Goal: Task Accomplishment & Management: Manage account settings

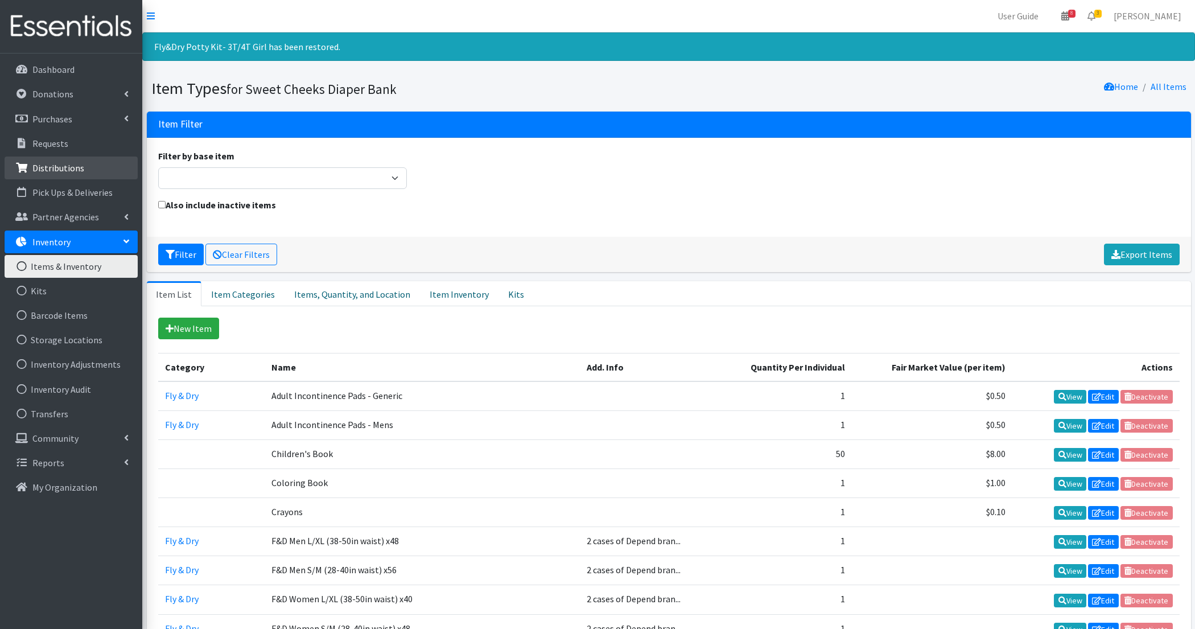
click at [87, 164] on link "Distributions" at bounding box center [71, 167] width 133 height 23
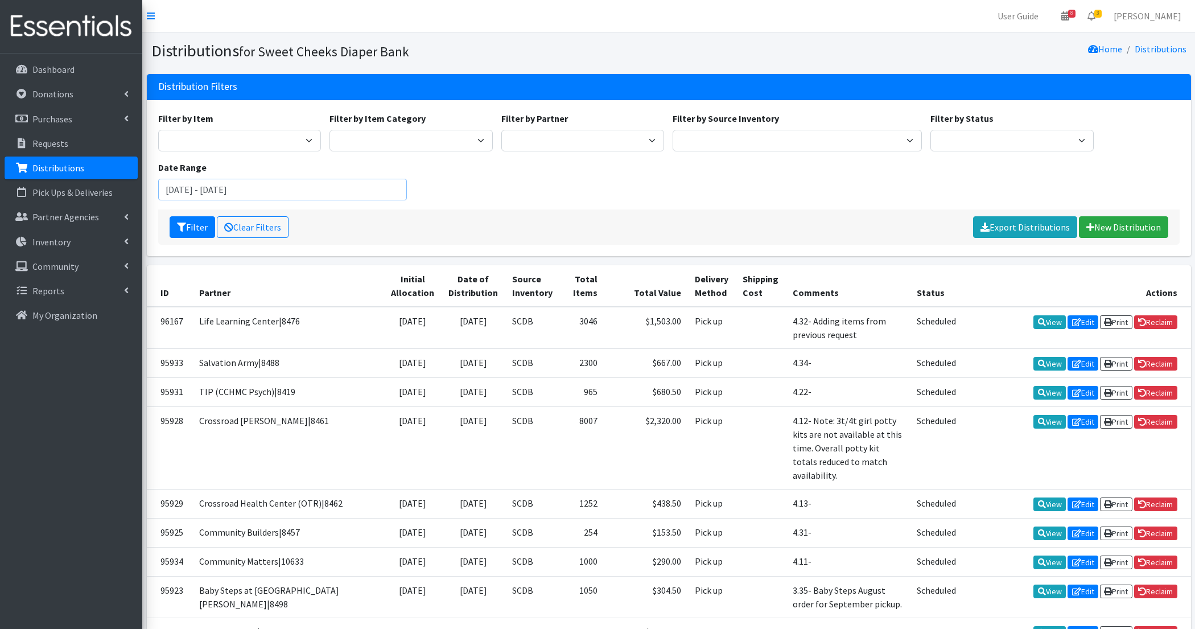
click at [311, 181] on input "July 11, 2025 - October 11, 2025" at bounding box center [282, 190] width 249 height 22
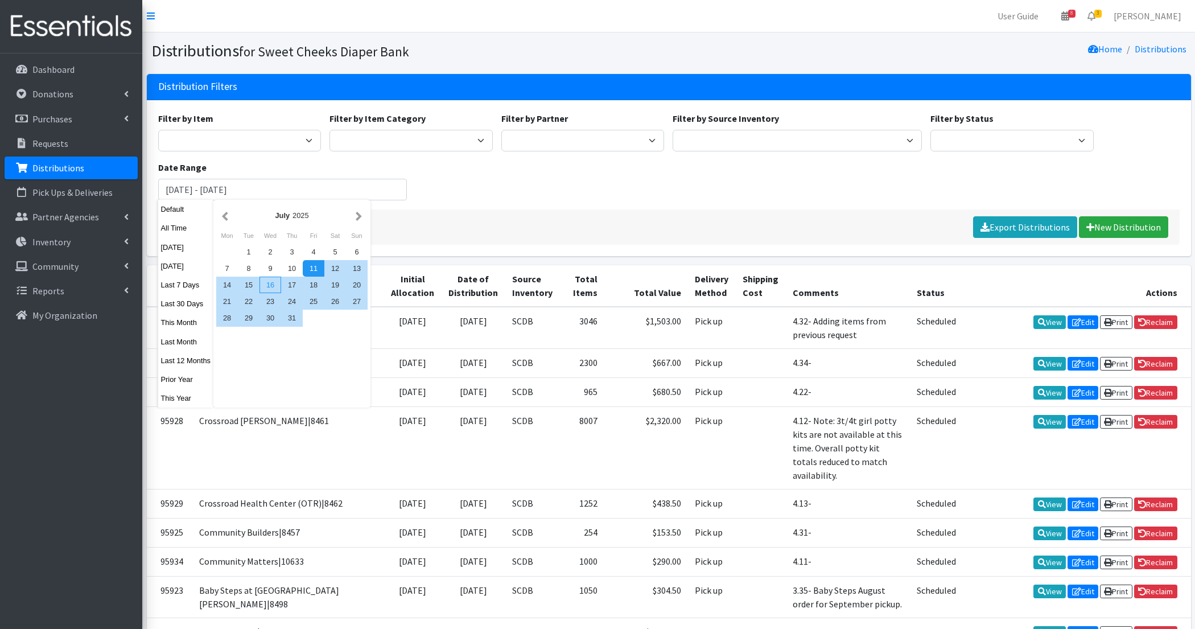
click at [265, 287] on div "16" at bounding box center [270, 285] width 22 height 17
click at [316, 290] on div "18" at bounding box center [314, 285] width 22 height 17
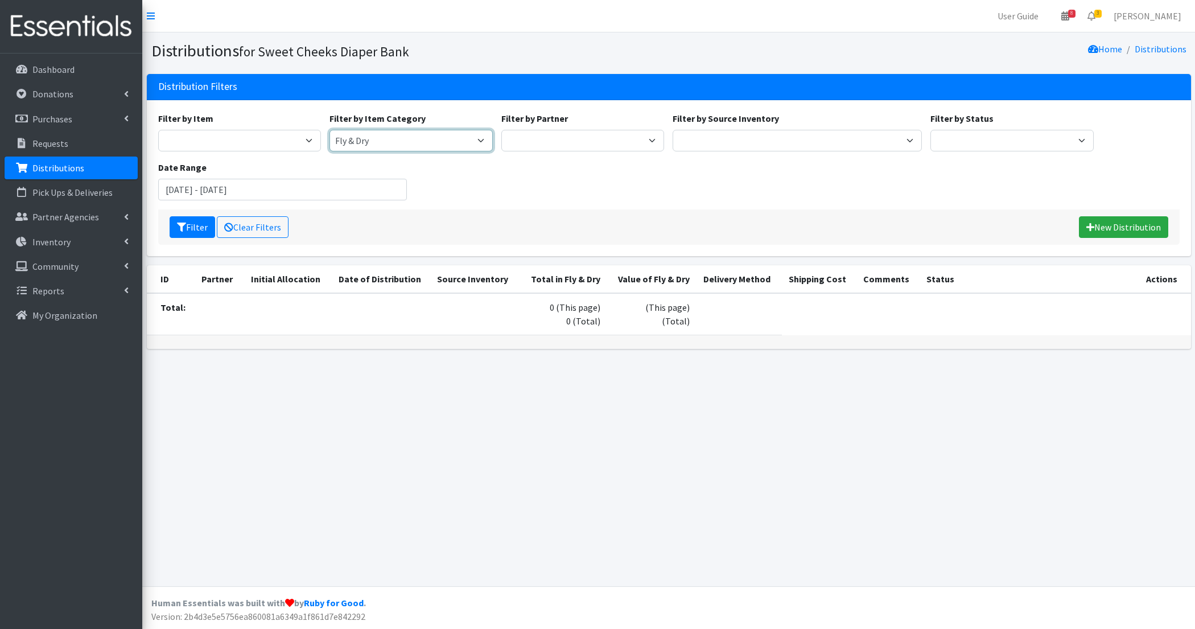
click at [388, 135] on select "SCDB Tidal Babe TB (bulk, not kits) Pull-Ups Fly & Dry" at bounding box center [410, 141] width 163 height 22
select select "37"
click at [329, 130] on select "SCDB Tidal Babe TB (bulk, not kits) Pull-Ups Fly & Dry" at bounding box center [410, 141] width 163 height 22
click at [349, 142] on select "SCDB Tidal Babe TB (bulk, not kits) Pull-Ups Fly & Dry" at bounding box center [410, 141] width 163 height 22
select select
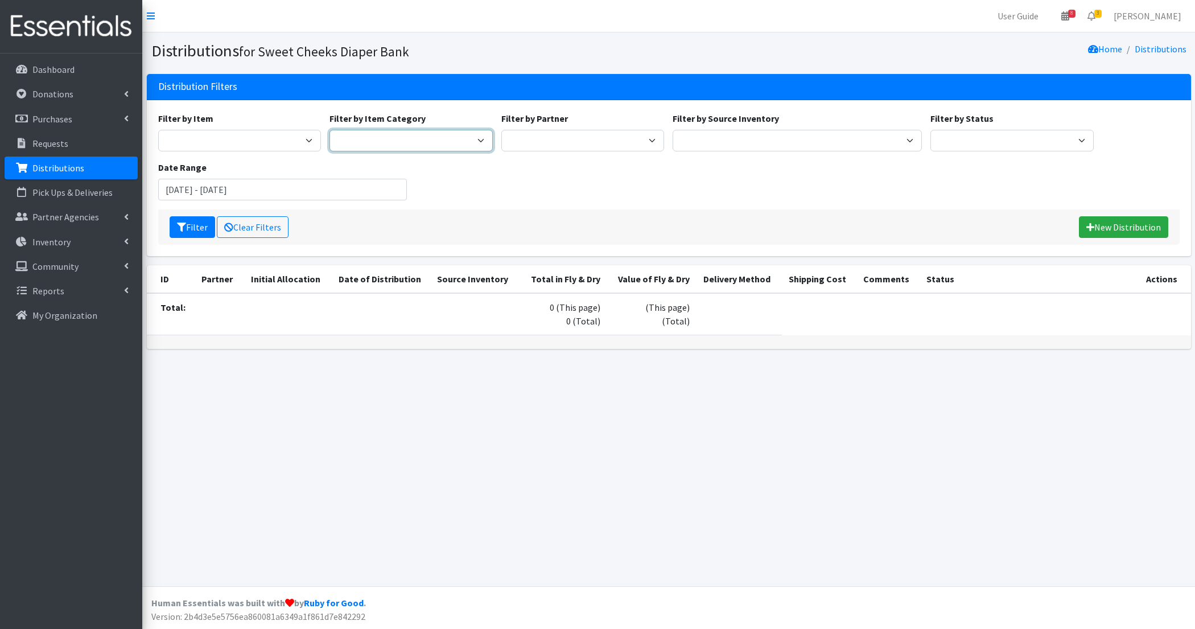
click at [329, 130] on select "SCDB Tidal Babe TB (bulk, not kits) Pull-Ups Fly & Dry" at bounding box center [410, 141] width 163 height 22
click at [251, 136] on select "Adult Briefs - Generic Large Adult Briefs - Generic Medium Adult Briefs - Men S…" at bounding box center [239, 141] width 163 height 22
select select "11140"
click at [158, 130] on select "Adult Briefs - Generic Large Adult Briefs - Generic Medium Adult Briefs - Men S…" at bounding box center [239, 141] width 163 height 22
click at [199, 218] on button "Filter" at bounding box center [193, 227] width 46 height 22
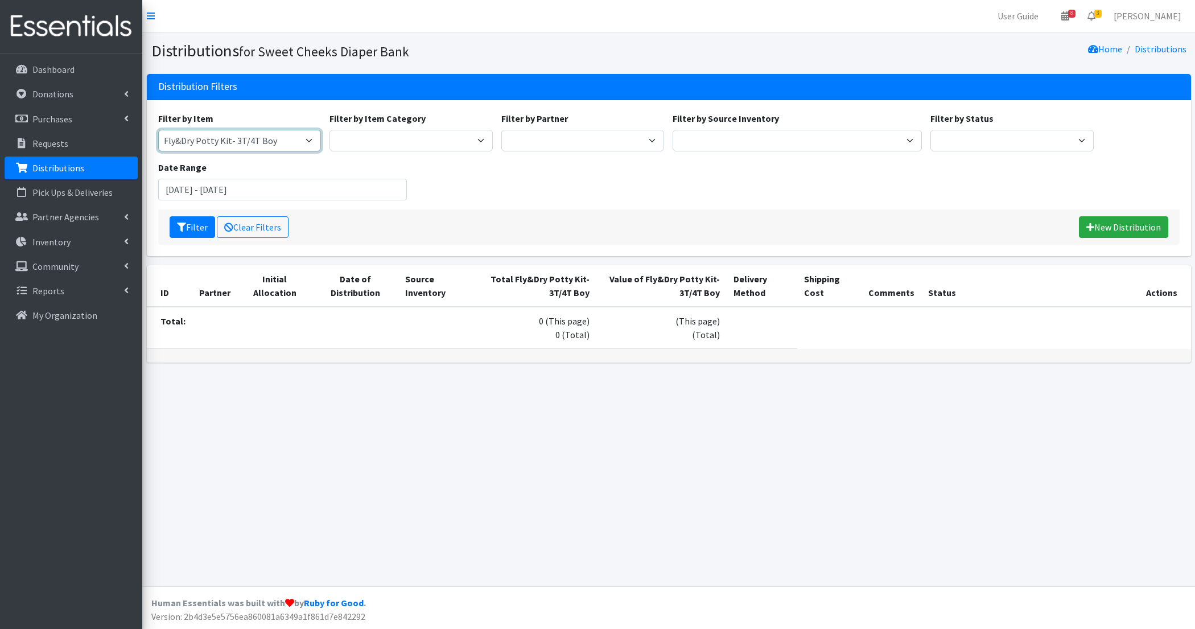
click at [298, 141] on select "Adult Briefs - Generic Large Adult Briefs - Generic Medium Adult Briefs - Men S…" at bounding box center [239, 141] width 163 height 22
select select "11141"
click at [158, 130] on select "Adult Briefs - Generic Large Adult Briefs - Generic Medium Adult Briefs - Men S…" at bounding box center [239, 141] width 163 height 22
click at [197, 224] on button "Filter" at bounding box center [193, 227] width 46 height 22
click at [270, 130] on select "Adult Briefs - Generic Large Adult Briefs - Generic Medium Adult Briefs - Men S…" at bounding box center [239, 141] width 163 height 22
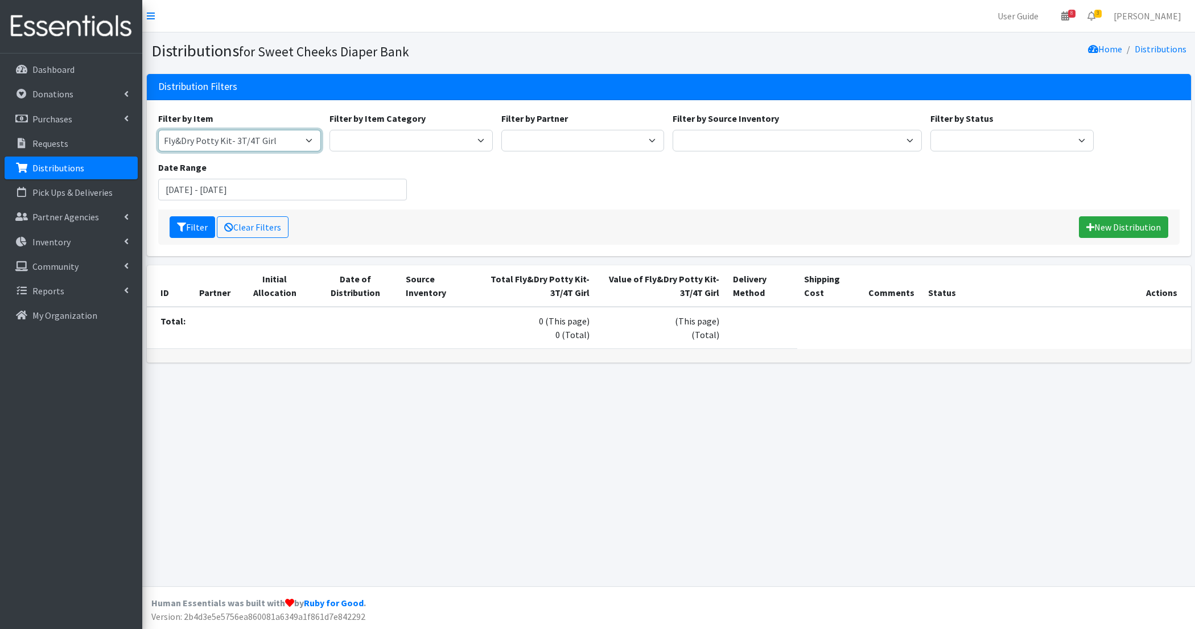
select select "11142"
click at [158, 130] on select "Adult Briefs - Generic Large Adult Briefs - Generic Medium Adult Briefs - Men S…" at bounding box center [239, 141] width 163 height 22
click at [193, 226] on button "Filter" at bounding box center [193, 227] width 46 height 22
click at [257, 141] on select "Adult Briefs - Generic Large Adult Briefs - Generic Medium Adult Briefs - Men S…" at bounding box center [239, 141] width 163 height 22
select select "11143"
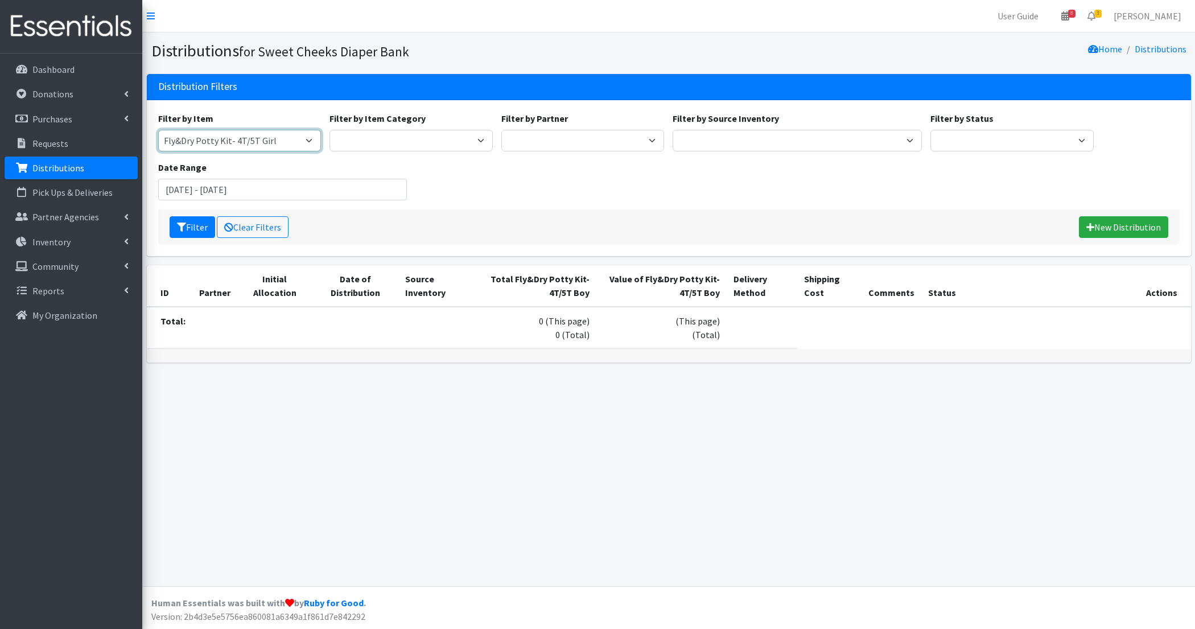
click at [158, 130] on select "Adult Briefs - Generic Large Adult Briefs - Generic Medium Adult Briefs - Men S…" at bounding box center [239, 141] width 163 height 22
click at [193, 232] on button "Filter" at bounding box center [193, 227] width 46 height 22
click at [226, 188] on input "[DATE] - [DATE]" at bounding box center [282, 190] width 249 height 22
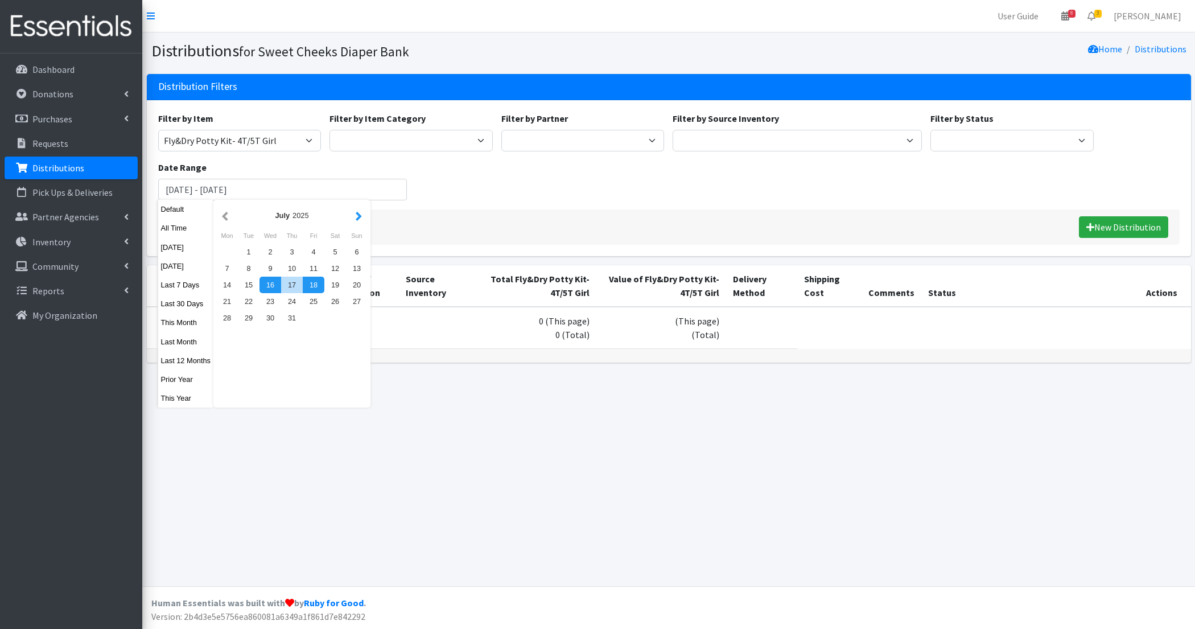
click at [361, 215] on button "button" at bounding box center [359, 215] width 12 height 14
click at [270, 283] on div "17" at bounding box center [270, 285] width 22 height 17
click at [320, 287] on div "19" at bounding box center [314, 285] width 22 height 17
type input "[DATE] - [DATE]"
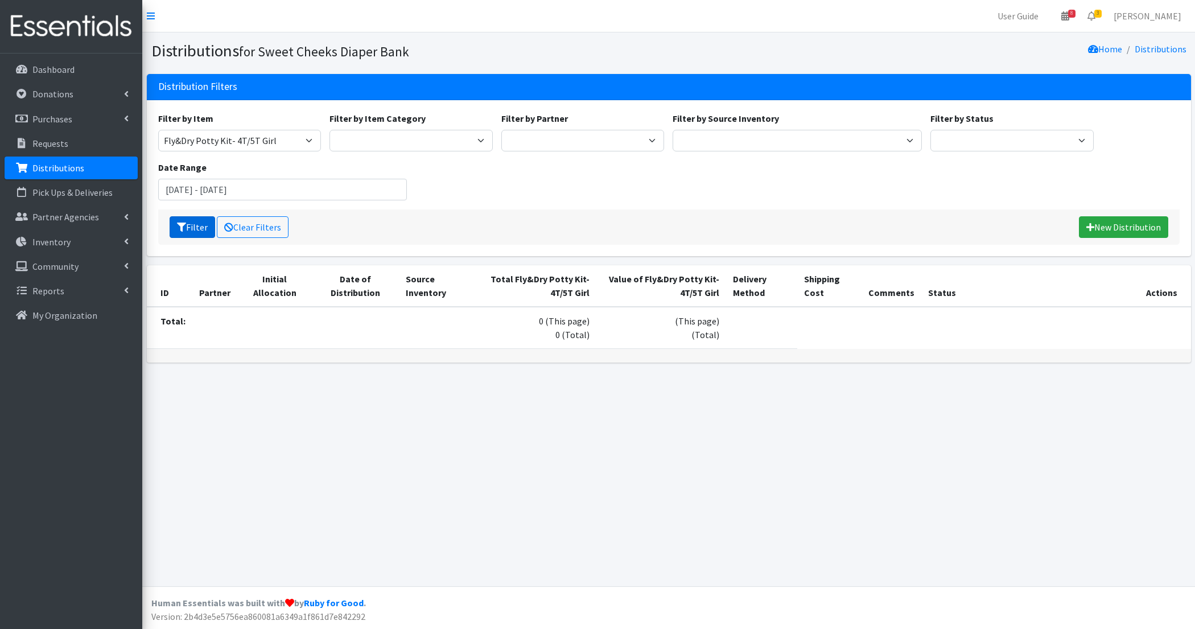
click at [193, 222] on button "Filter" at bounding box center [193, 227] width 46 height 22
click at [261, 143] on select "Adult Briefs - Generic Large Adult Briefs - Generic Medium Adult Briefs - Men S…" at bounding box center [239, 141] width 163 height 22
select select "11142"
click at [158, 130] on select "Adult Briefs - Generic Large Adult Briefs - Generic Medium Adult Briefs - Men S…" at bounding box center [239, 141] width 163 height 22
click at [187, 223] on button "Filter" at bounding box center [193, 227] width 46 height 22
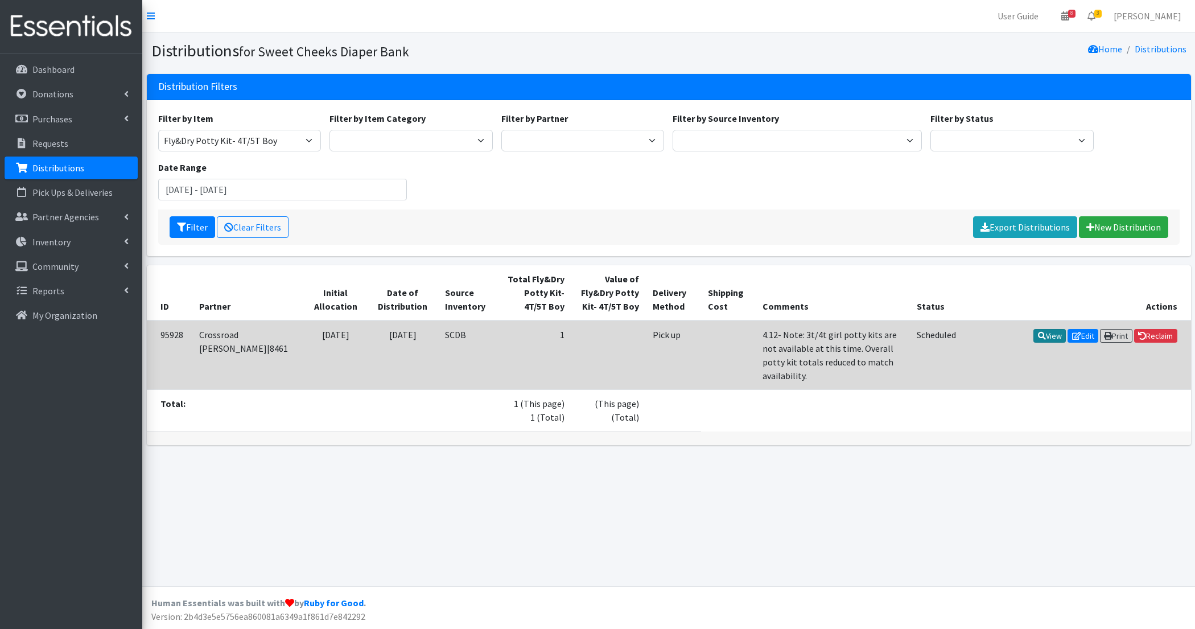
click at [1053, 334] on link "View" at bounding box center [1049, 336] width 32 height 14
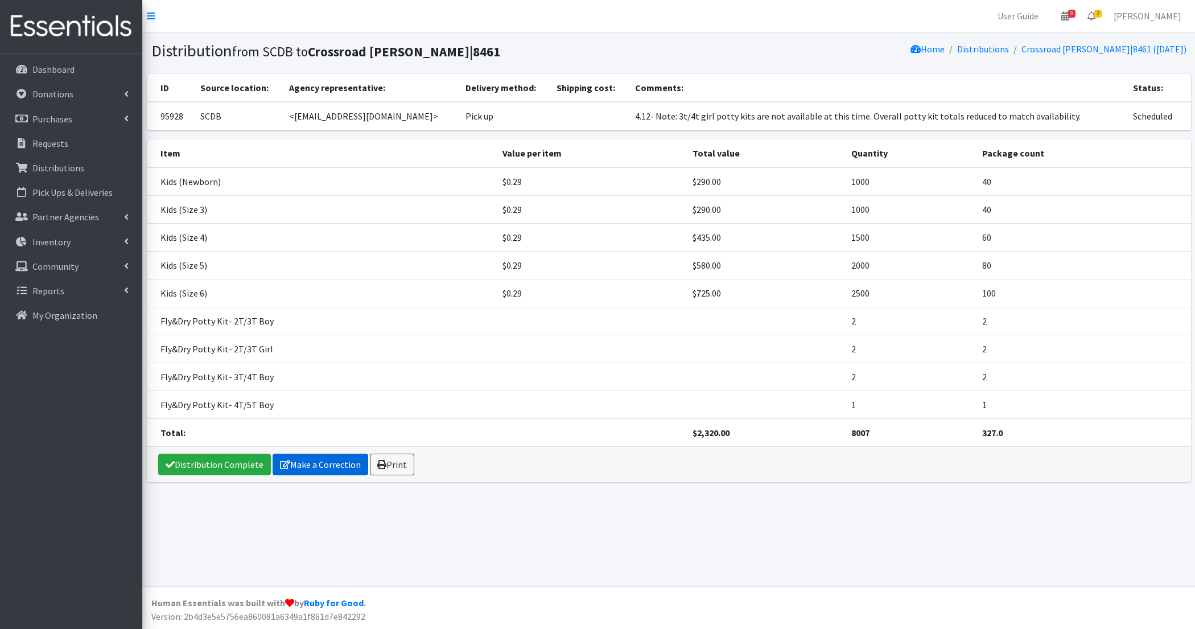
click at [294, 465] on link "Make a Correction" at bounding box center [321, 464] width 96 height 22
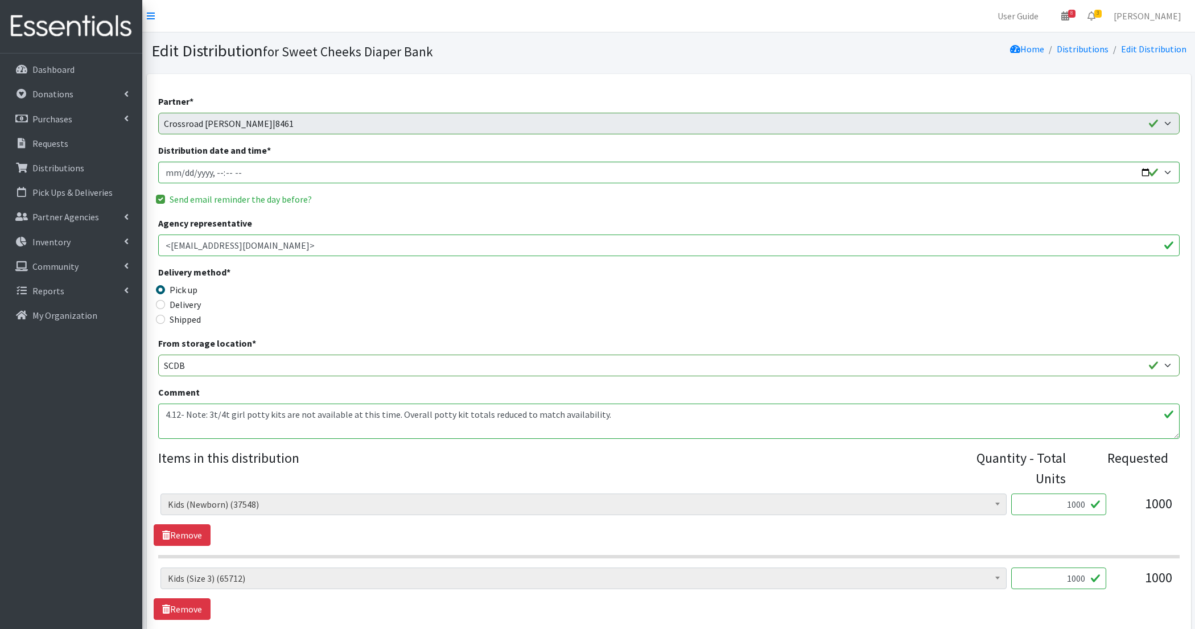
drag, startPoint x: 208, startPoint y: 414, endPoint x: 239, endPoint y: 411, distance: 30.9
click at [239, 411] on textarea "4.12- Note: 3t/4t girl potty kits are not available at this time. Overall potty…" at bounding box center [668, 420] width 1021 height 35
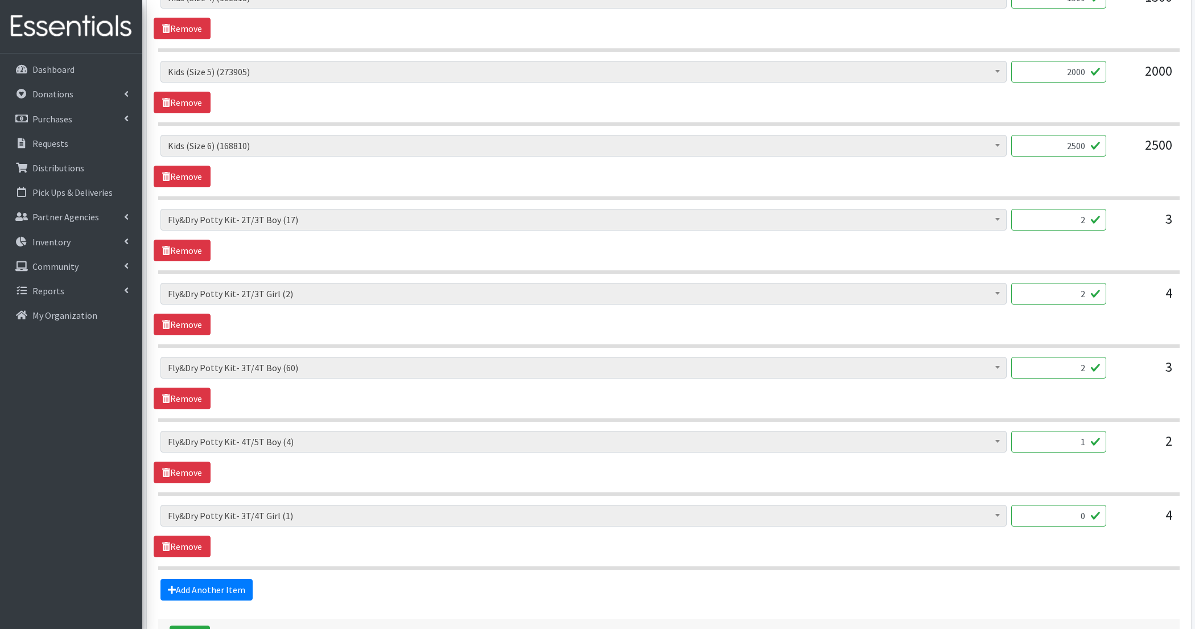
scroll to position [615, 0]
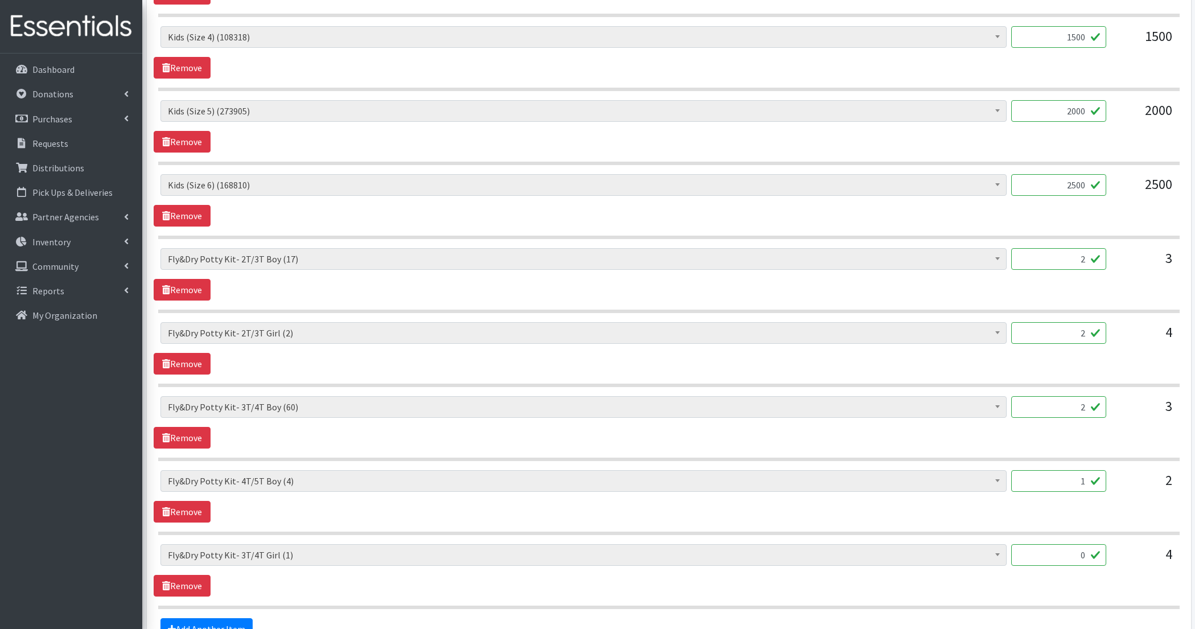
type textarea "4.12- Note: Most potty kit sizes are not available at this time. Overall potty …"
drag, startPoint x: 1077, startPoint y: 254, endPoint x: 1109, endPoint y: 261, distance: 33.1
click at [1109, 259] on div "Adult Incontinence Pads - Generic (30219) Adult Incontinence Pads - Mens (633) …" at bounding box center [668, 263] width 1016 height 31
type input "0"
drag, startPoint x: 1064, startPoint y: 398, endPoint x: 1098, endPoint y: 401, distance: 33.7
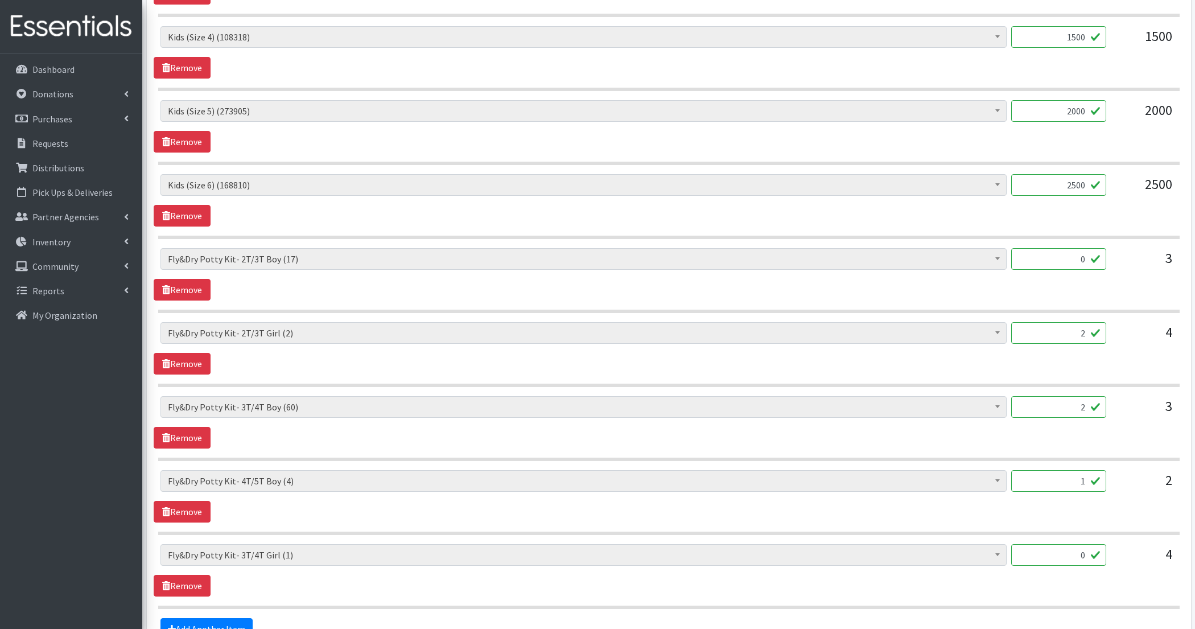
click at [1098, 401] on input "2" at bounding box center [1058, 407] width 95 height 22
type input "0"
drag, startPoint x: 1068, startPoint y: 476, endPoint x: 1092, endPoint y: 478, distance: 24.5
click at [1092, 478] on input "1" at bounding box center [1058, 481] width 95 height 22
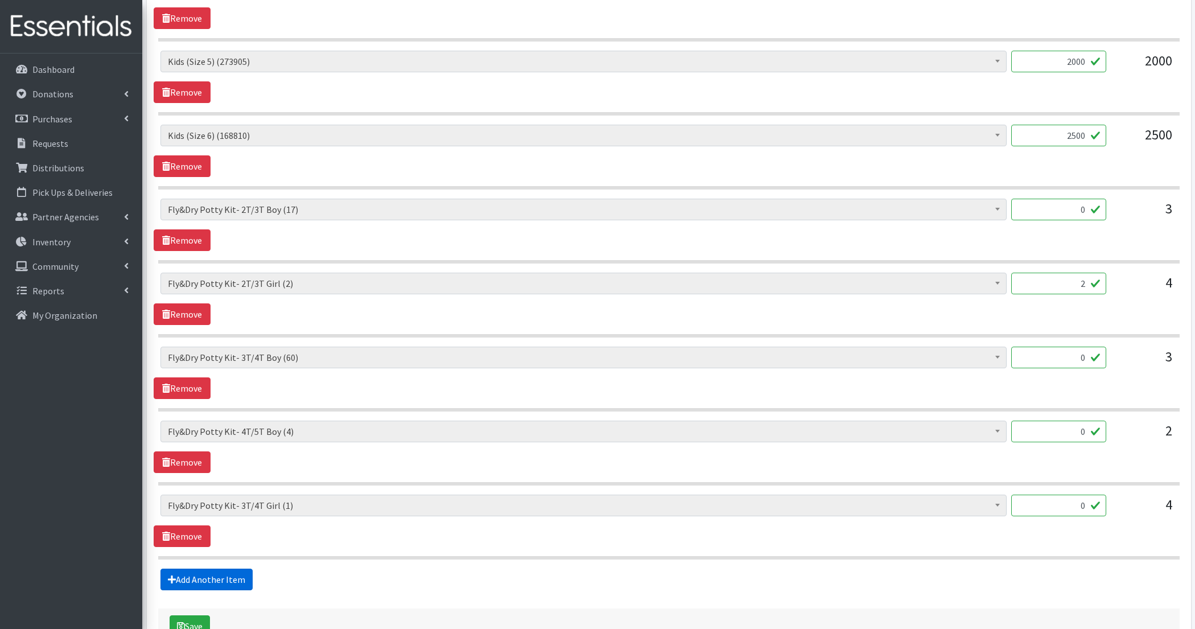
scroll to position [666, 0]
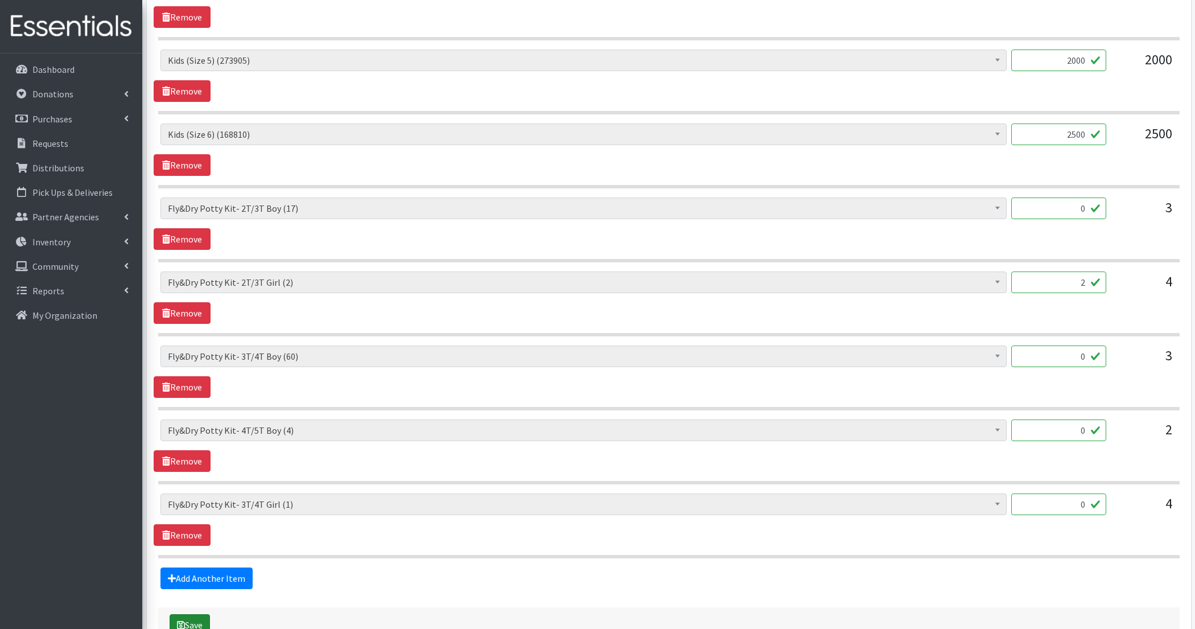
type input "0"
click at [202, 619] on button "Save" at bounding box center [190, 625] width 40 height 22
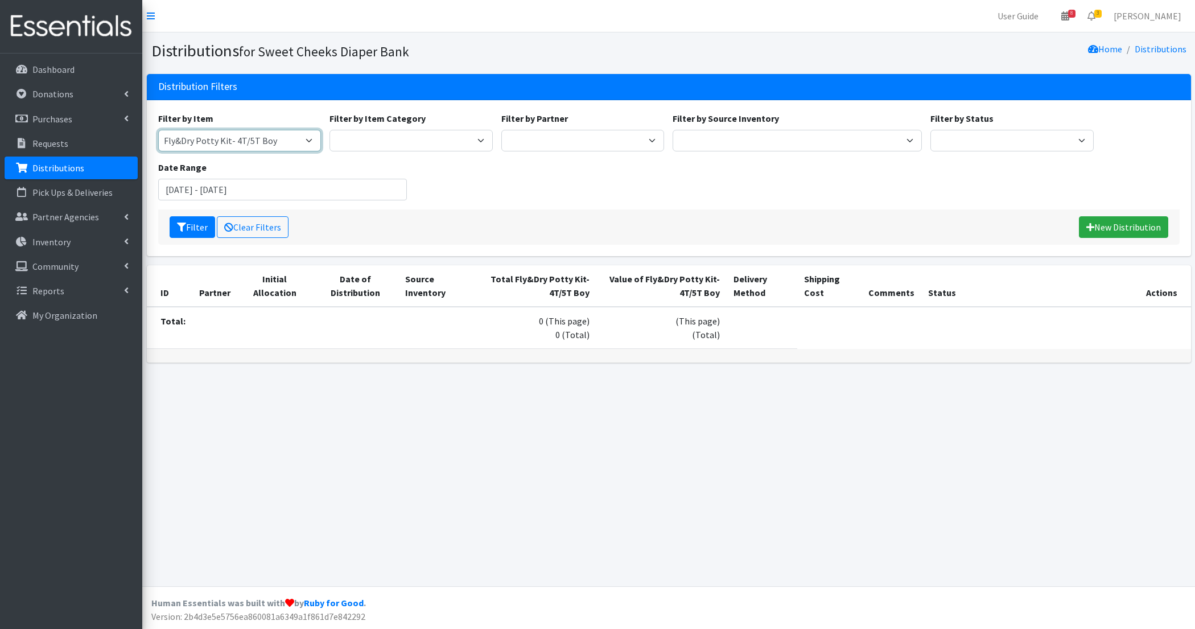
click at [279, 135] on select "Adult Briefs - Generic Large Adult Briefs - Generic Medium Adult Briefs - Men S…" at bounding box center [239, 141] width 163 height 22
select select "11141"
click at [158, 130] on select "Adult Briefs - Generic Large Adult Briefs - Generic Medium Adult Briefs - Men S…" at bounding box center [239, 141] width 163 height 22
click at [180, 227] on icon "submit" at bounding box center [181, 226] width 9 height 9
click at [221, 147] on select "Adult Briefs - Generic Large Adult Briefs - Generic Medium Adult Briefs - Men S…" at bounding box center [239, 141] width 163 height 22
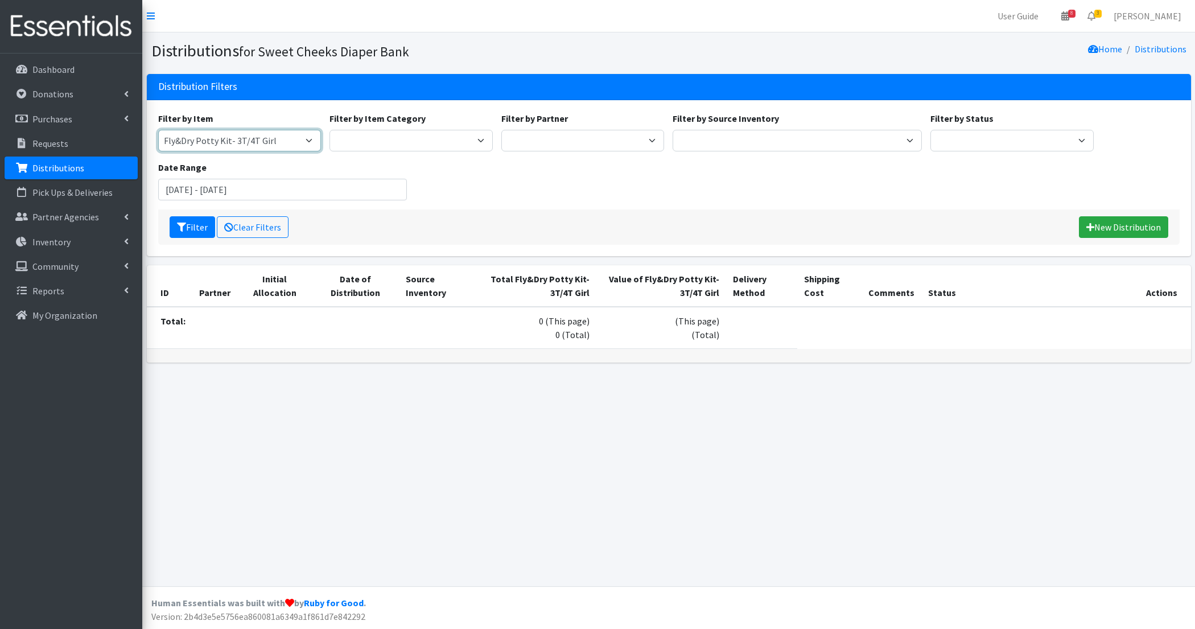
select select "11140"
click at [158, 130] on select "Adult Briefs - Generic Large Adult Briefs - Generic Medium Adult Briefs - Men S…" at bounding box center [239, 141] width 163 height 22
click at [182, 230] on button "Filter" at bounding box center [193, 227] width 46 height 22
click at [251, 139] on select "Adult Briefs - Generic Large Adult Briefs - Generic Medium Adult Briefs - Men S…" at bounding box center [239, 141] width 163 height 22
click at [279, 136] on select "Adult Briefs - Generic Large Adult Briefs - Generic Medium Adult Briefs - Men S…" at bounding box center [239, 141] width 163 height 22
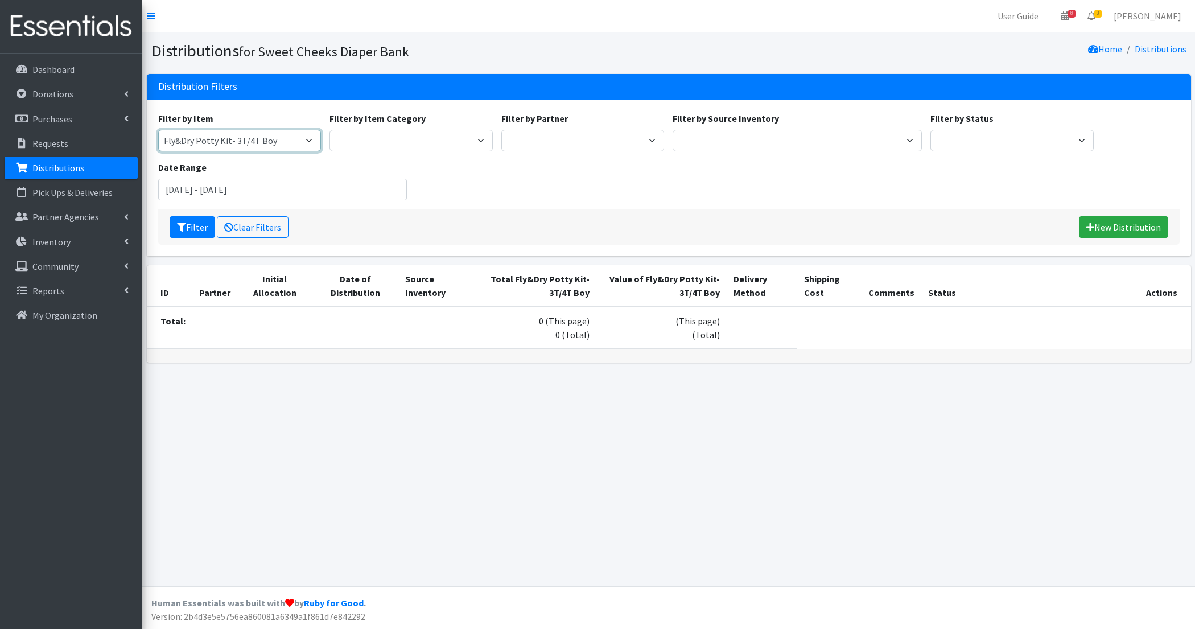
select select "11139"
click at [158, 130] on select "Adult Briefs - Generic Large Adult Briefs - Generic Medium Adult Briefs - Men S…" at bounding box center [239, 141] width 163 height 22
click at [193, 223] on button "Filter" at bounding box center [193, 227] width 46 height 22
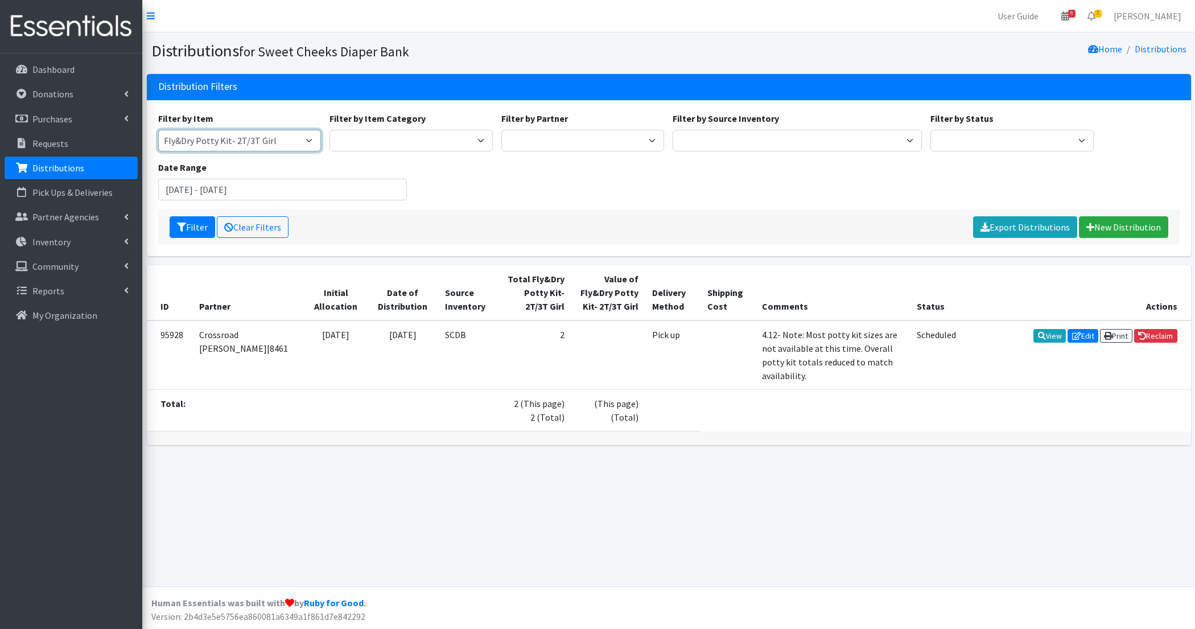
click at [277, 137] on select "Adult Briefs - Generic Large Adult Briefs - Generic Medium Adult Briefs - Men S…" at bounding box center [239, 141] width 163 height 22
select select "11138"
click at [158, 130] on select "Adult Briefs - Generic Large Adult Briefs - Generic Medium Adult Briefs - Men S…" at bounding box center [239, 141] width 163 height 22
click at [189, 229] on button "Filter" at bounding box center [193, 227] width 46 height 22
click at [58, 242] on p "Inventory" at bounding box center [51, 241] width 38 height 11
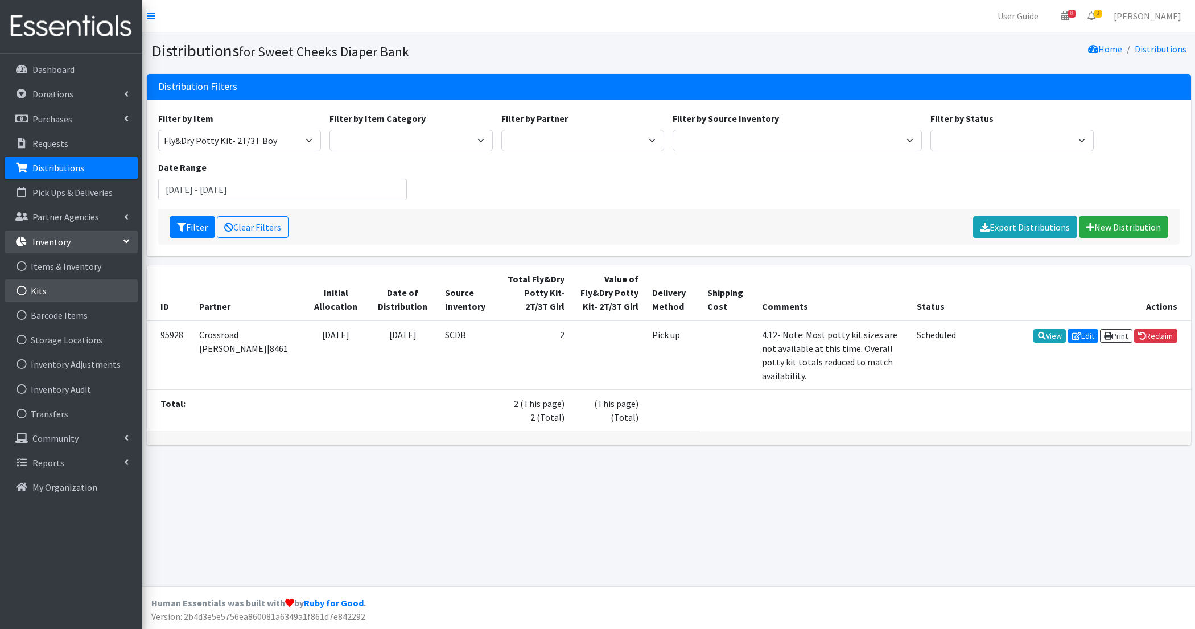
click at [63, 291] on link "Kits" at bounding box center [71, 290] width 133 height 23
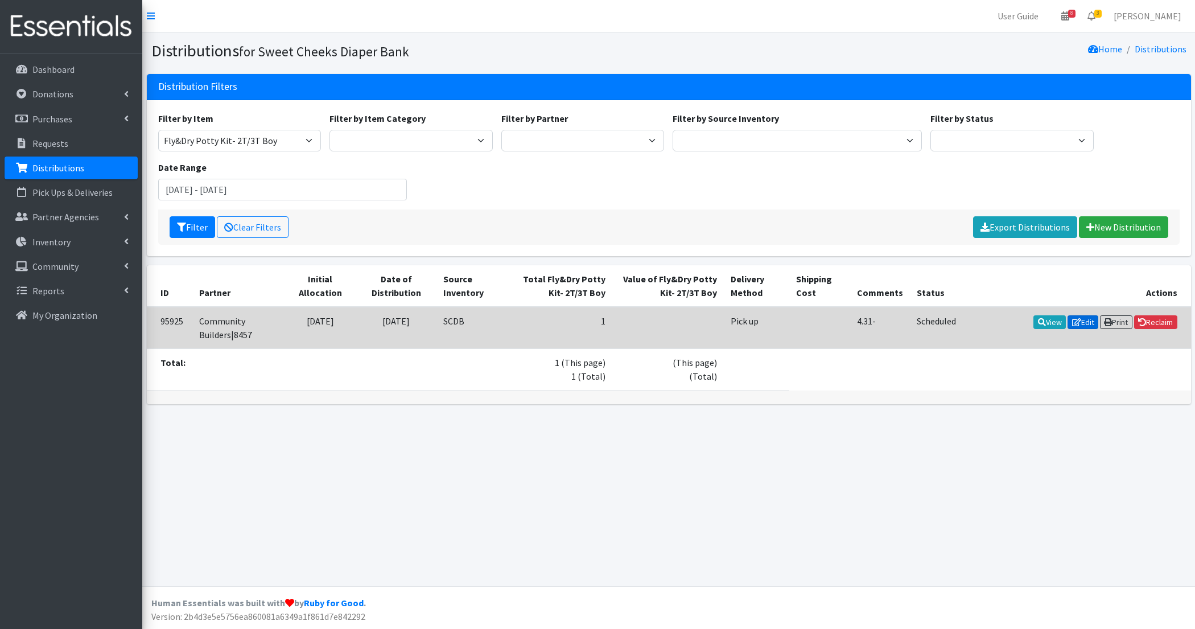
click at [1082, 327] on link "Edit" at bounding box center [1082, 322] width 31 height 14
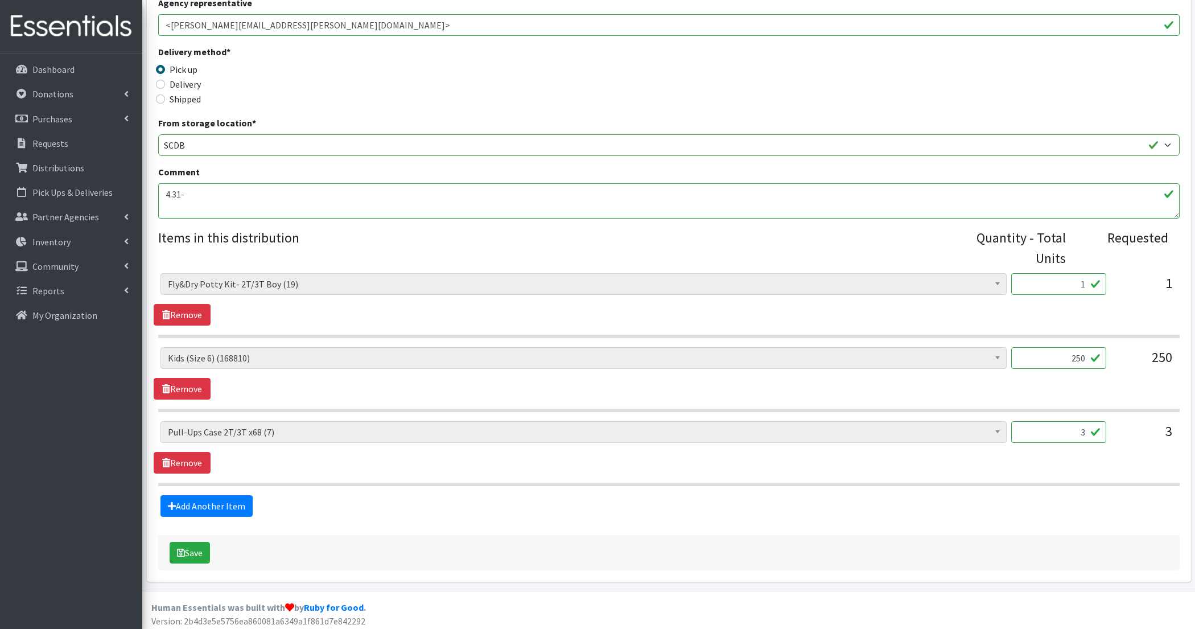
scroll to position [221, 0]
drag, startPoint x: 1068, startPoint y: 287, endPoint x: 1100, endPoint y: 286, distance: 31.9
click at [1100, 286] on input "1" at bounding box center [1058, 284] width 95 height 22
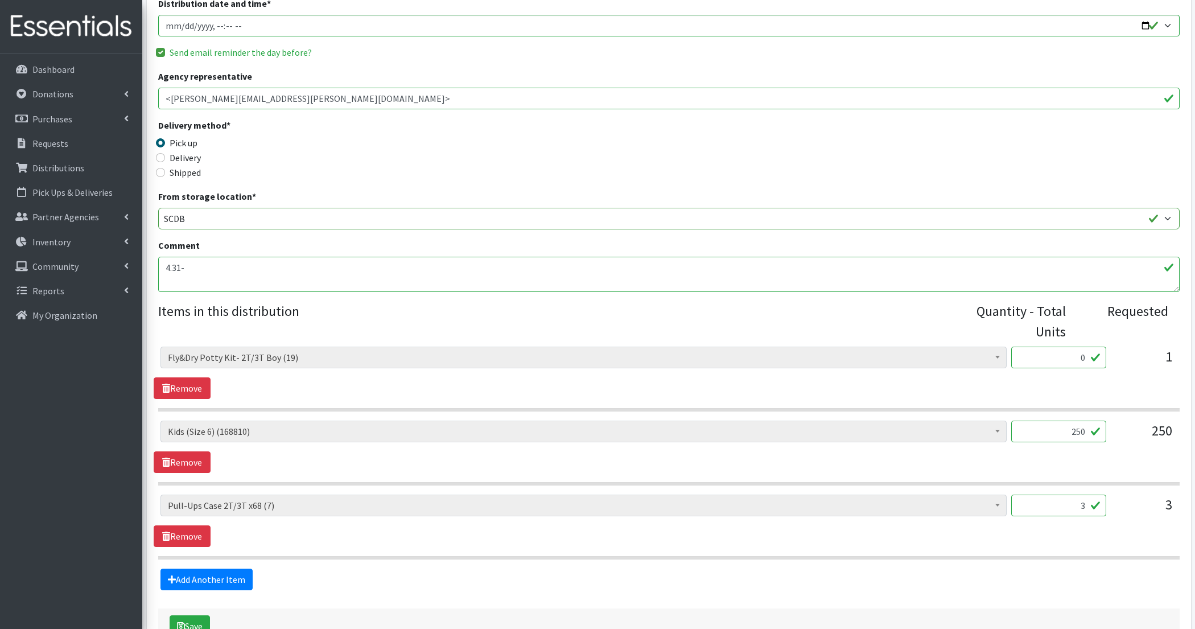
scroll to position [118, 0]
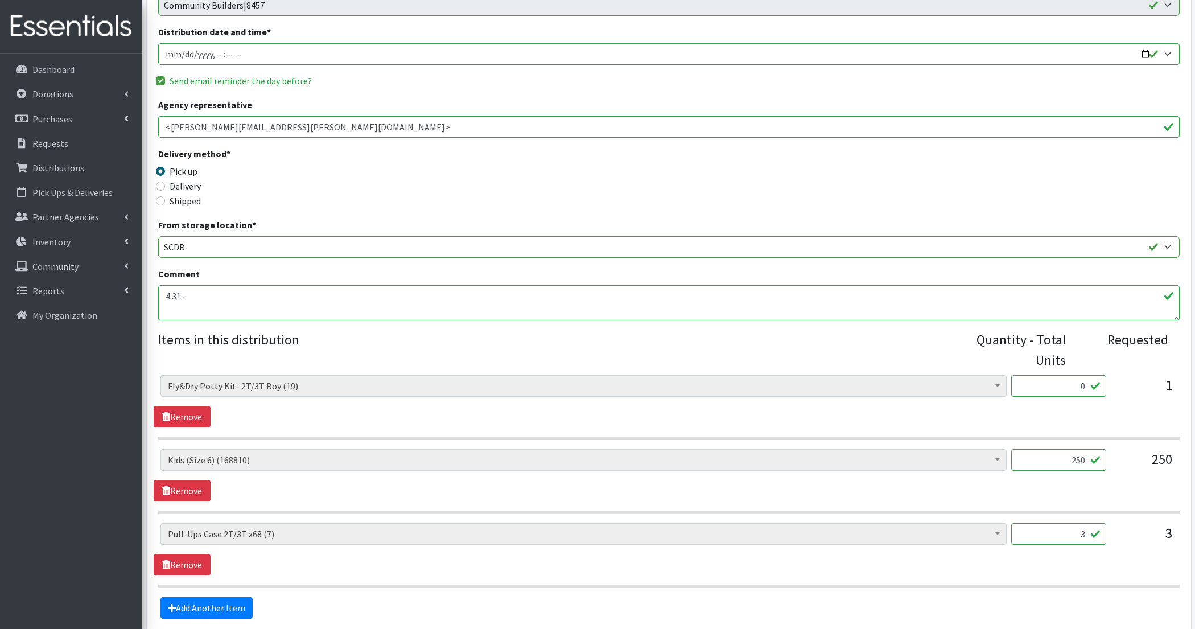
type input "0"
click at [340, 285] on textarea "4.31-" at bounding box center [668, 302] width 1021 height 35
click at [340, 296] on textarea "4.31-" at bounding box center [668, 302] width 1021 height 35
type textarea "4.31-"
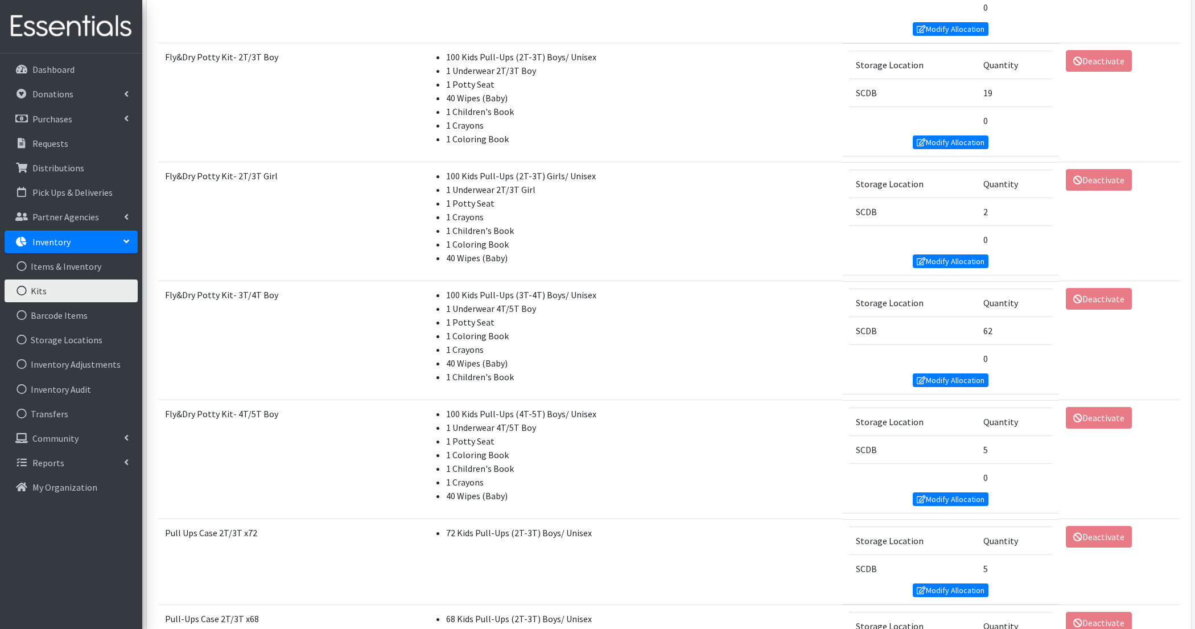
scroll to position [547, 0]
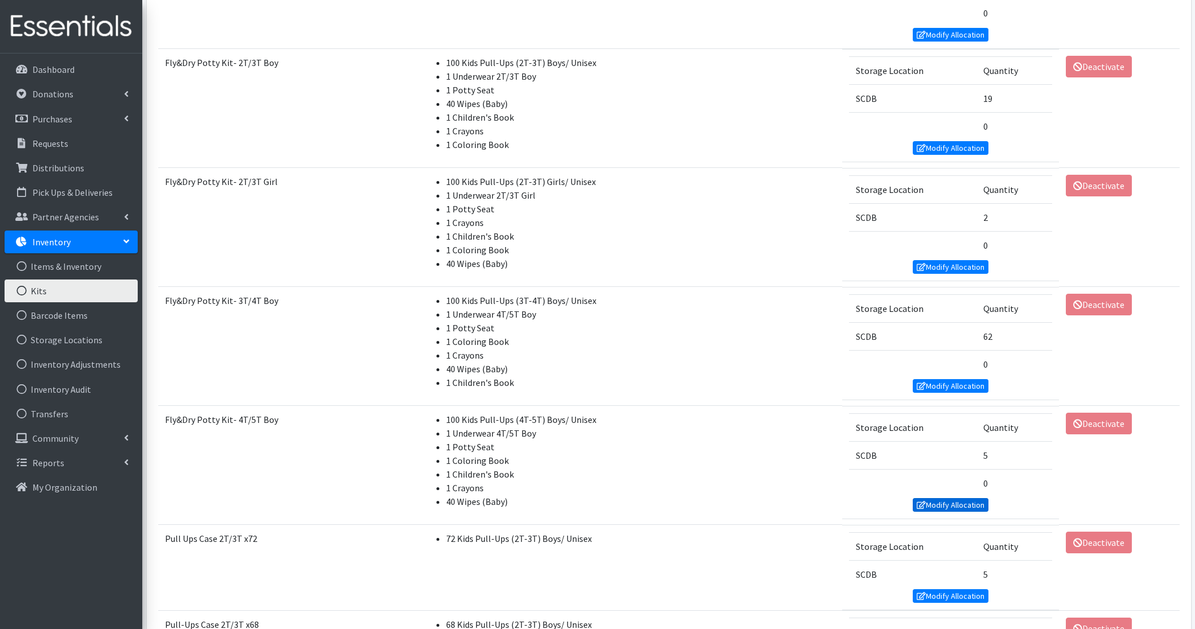
click at [958, 498] on link "Modify Allocation" at bounding box center [951, 505] width 76 height 14
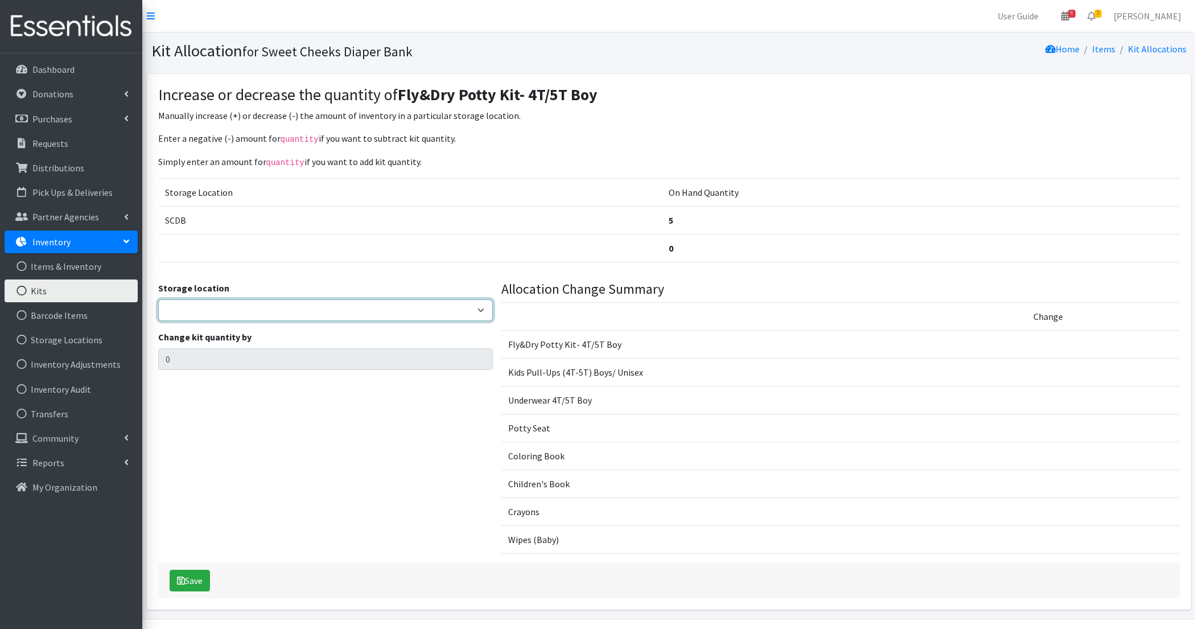
click at [275, 304] on select "SCDB DDDRP Dedicated Inventory" at bounding box center [325, 310] width 335 height 22
select select "12"
click at [158, 299] on select "SCDB DDDRP Dedicated Inventory" at bounding box center [325, 310] width 335 height 22
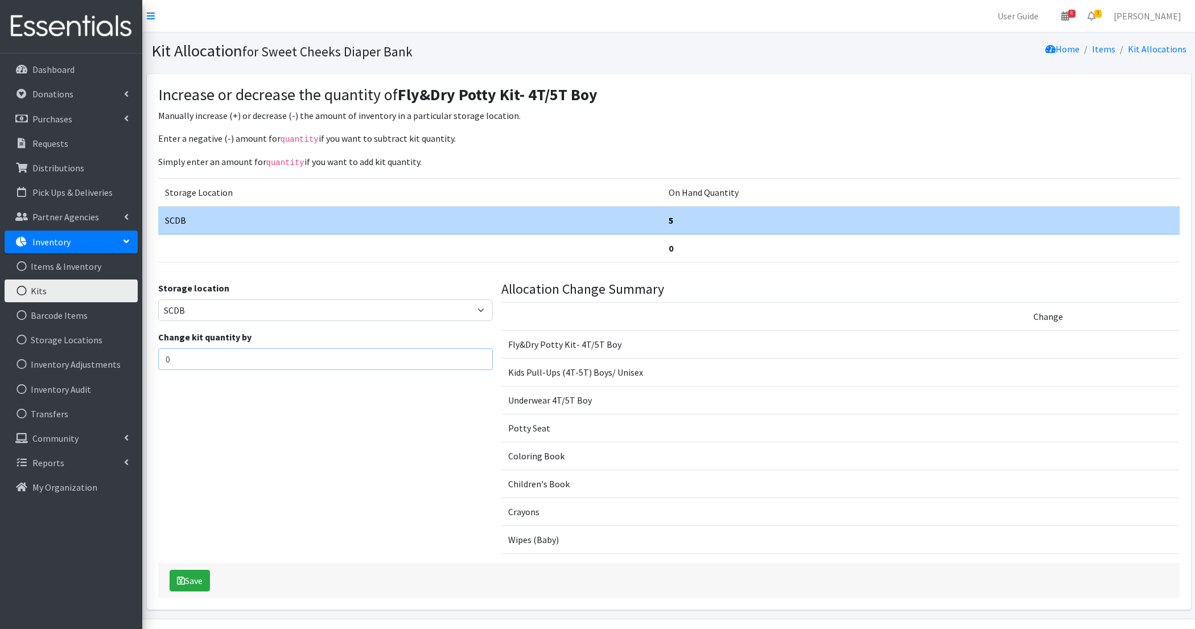
click at [208, 355] on input "0" at bounding box center [325, 359] width 335 height 22
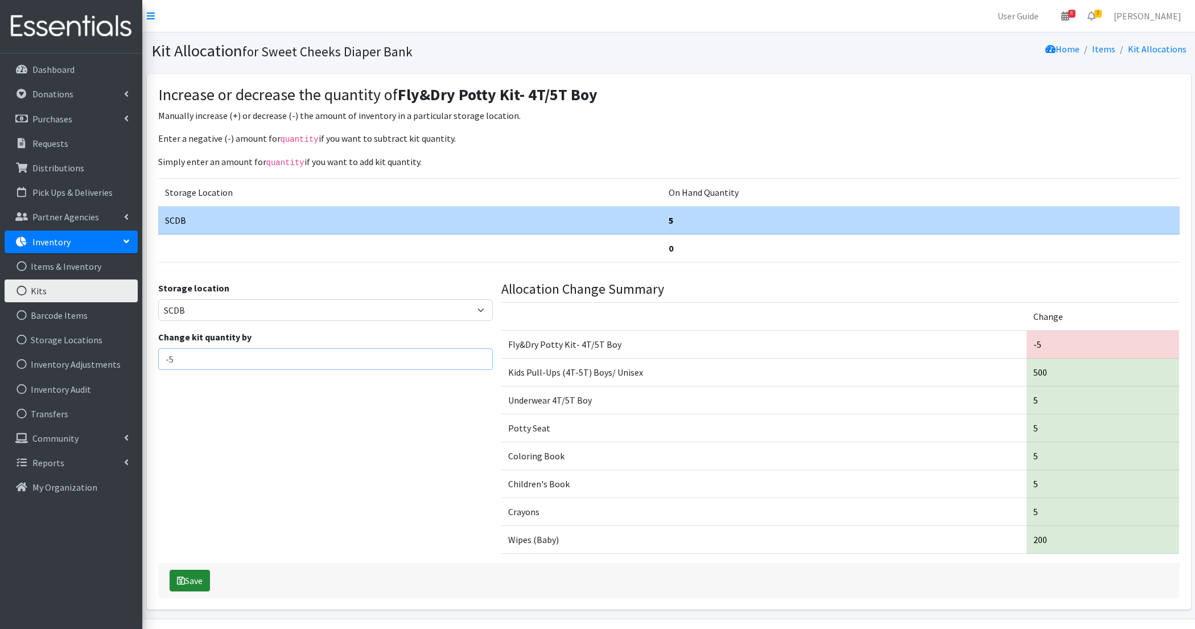
type input "-5"
click at [177, 576] on icon "submit" at bounding box center [181, 580] width 8 height 9
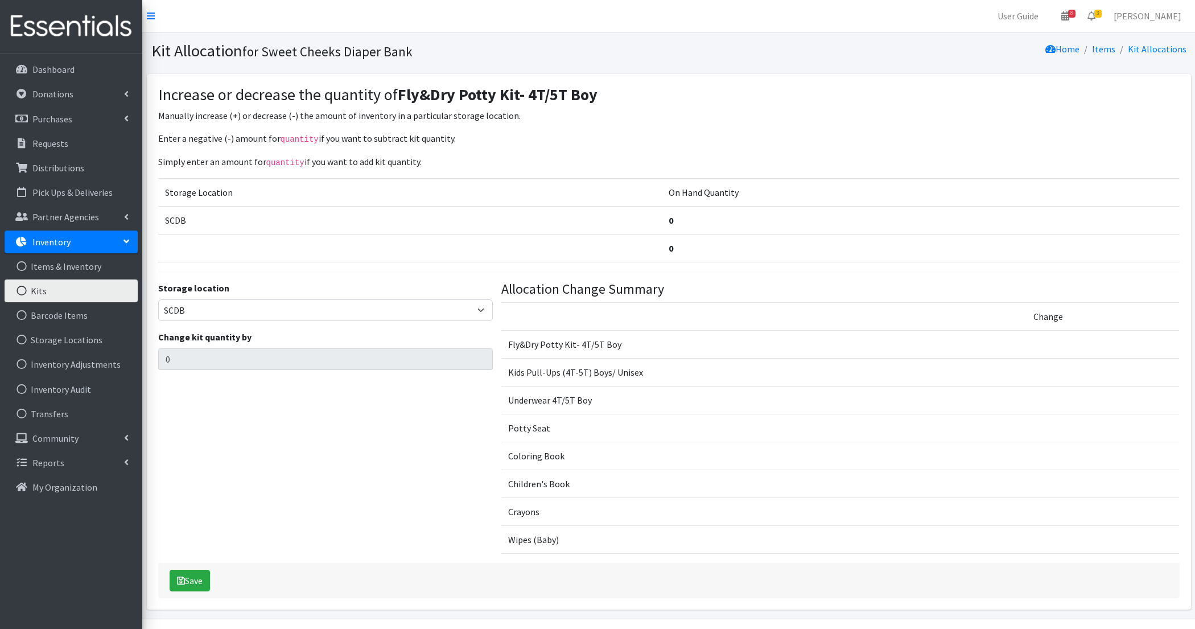
select select "12"
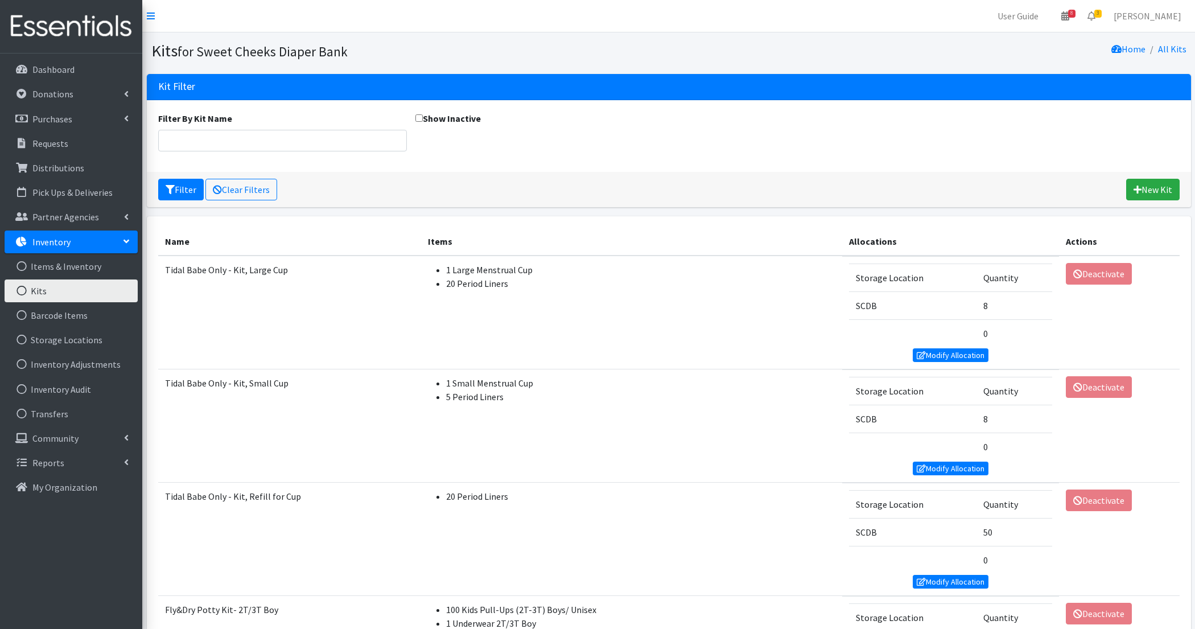
scroll to position [547, 0]
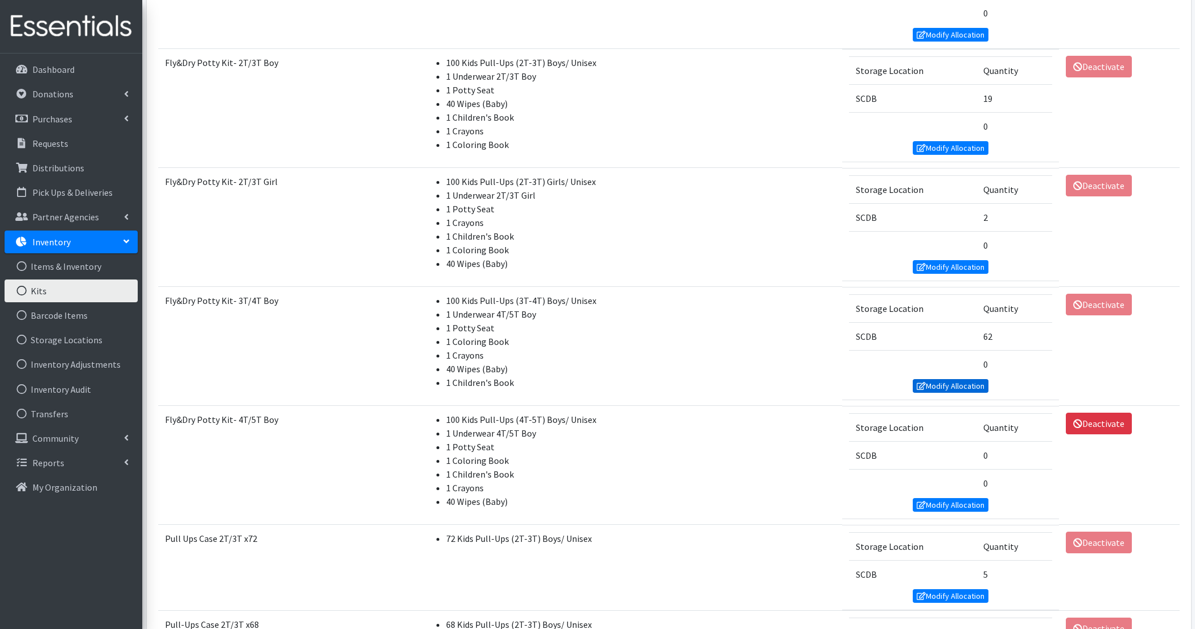
click at [968, 379] on link "Modify Allocation" at bounding box center [951, 386] width 76 height 14
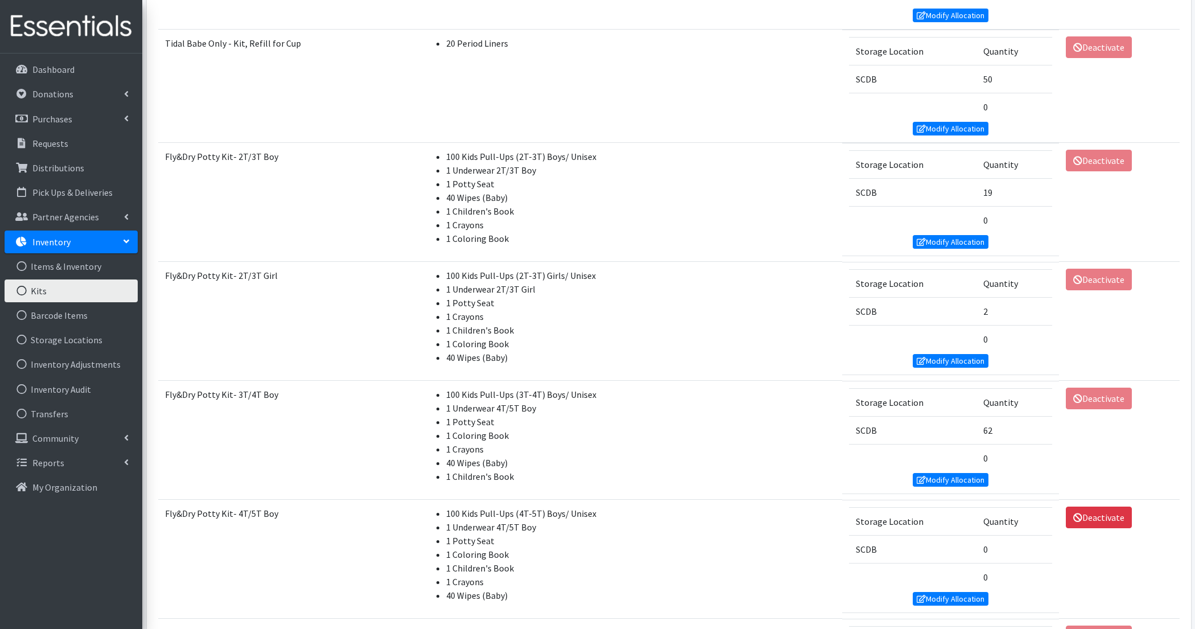
scroll to position [454, 0]
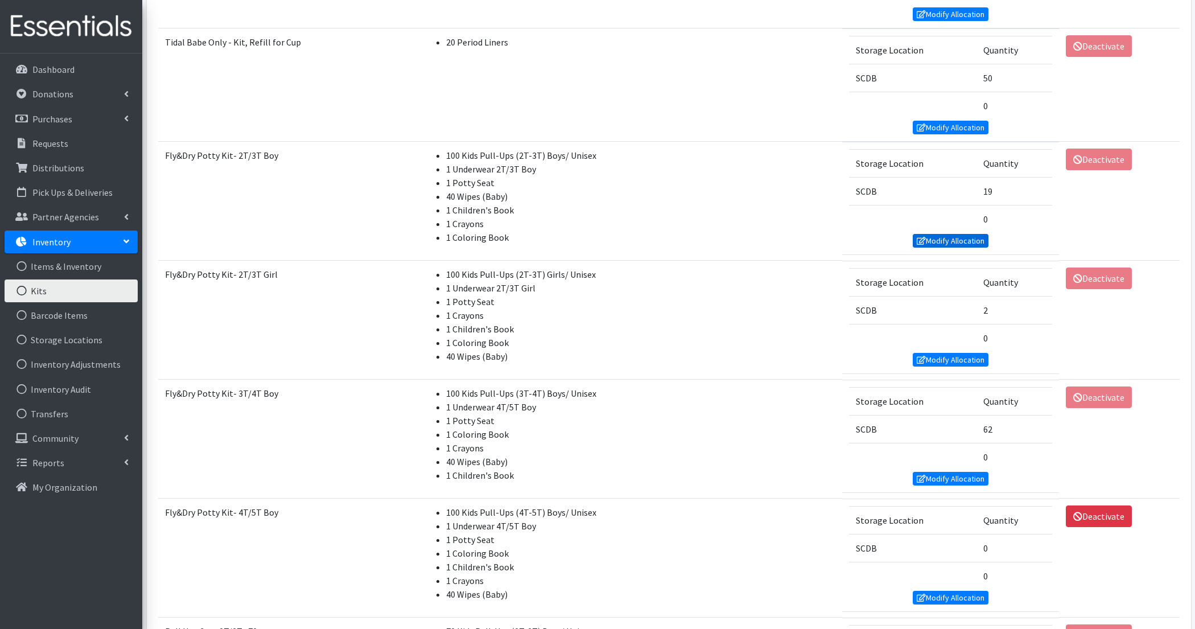
click at [945, 234] on link "Modify Allocation" at bounding box center [951, 241] width 76 height 14
click at [946, 353] on link "Modify Allocation" at bounding box center [951, 360] width 76 height 14
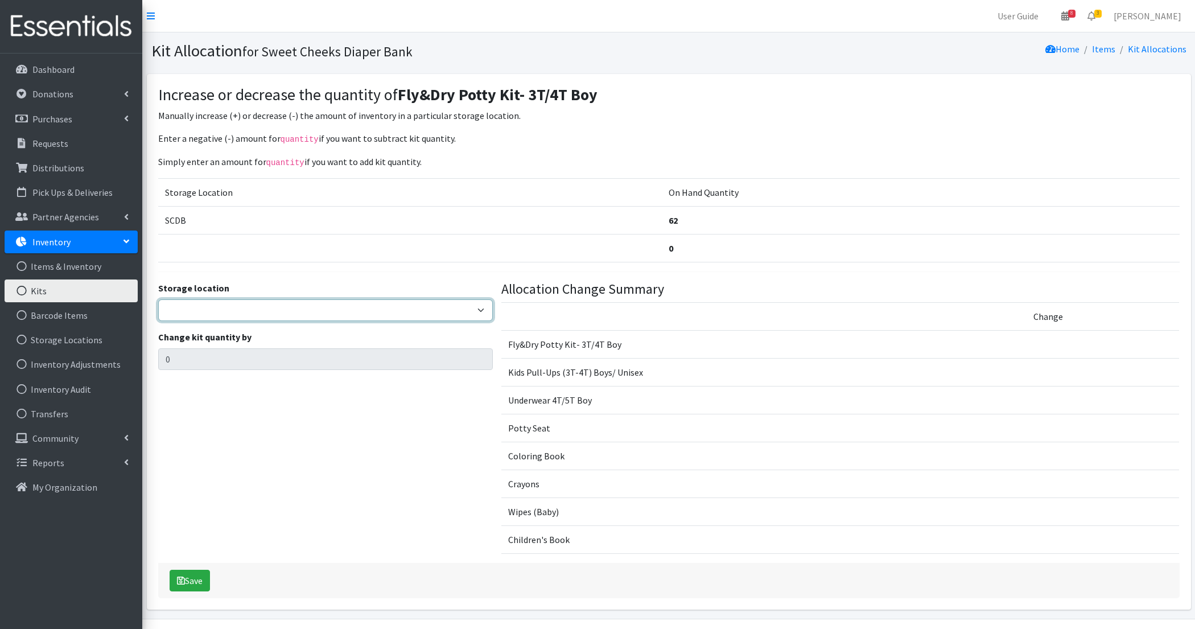
click at [321, 312] on select "SCDB DDDRP Dedicated Inventory" at bounding box center [325, 310] width 335 height 22
select select "12"
click at [158, 299] on select "SCDB DDDRP Dedicated Inventory" at bounding box center [325, 310] width 335 height 22
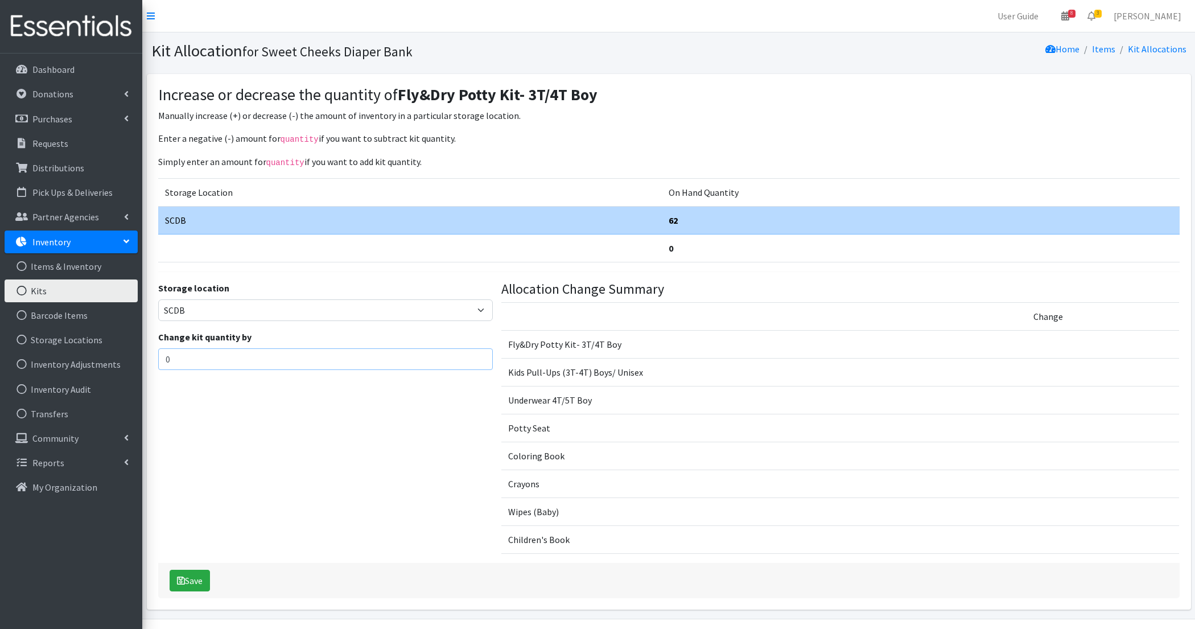
click at [221, 366] on input "0" at bounding box center [325, 359] width 335 height 22
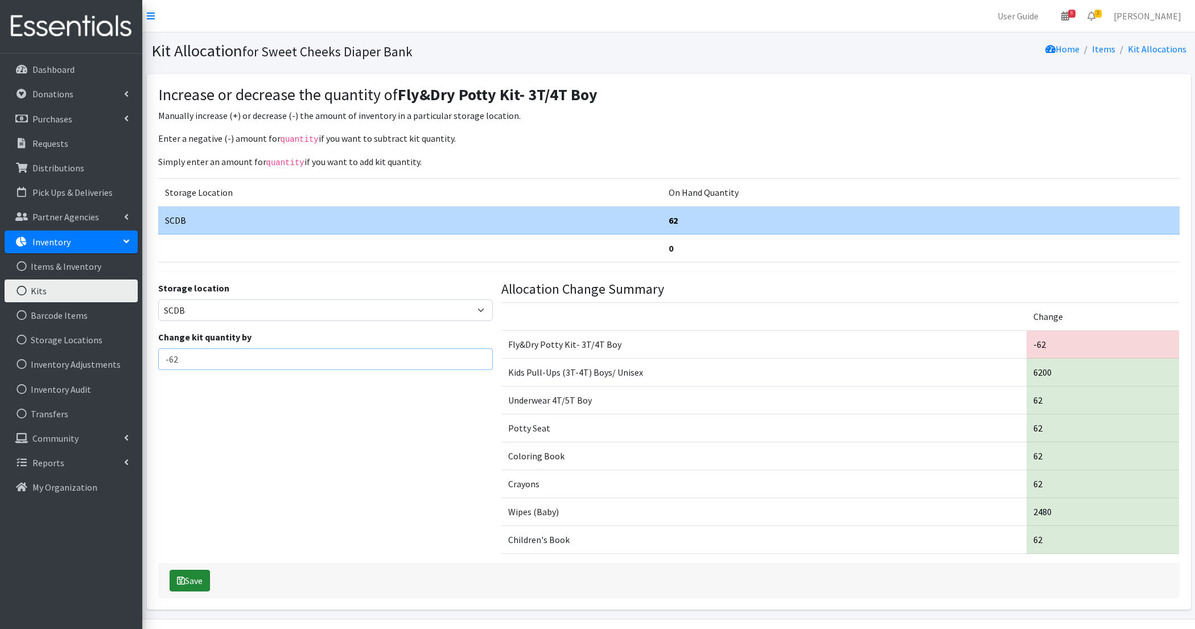
type input "-62"
click at [191, 570] on button "Save" at bounding box center [190, 581] width 40 height 22
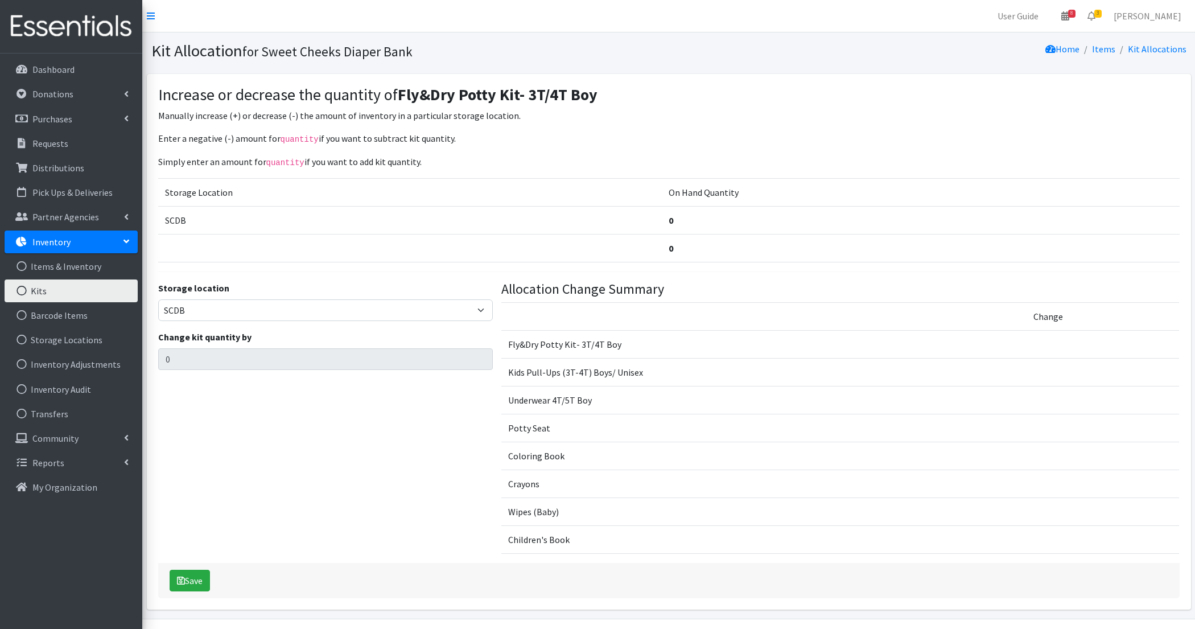
select select "12"
click at [226, 306] on select "SCDB DDDRP Dedicated Inventory" at bounding box center [325, 310] width 335 height 22
select select "12"
click at [158, 299] on select "SCDB DDDRP Dedicated Inventory" at bounding box center [325, 310] width 335 height 22
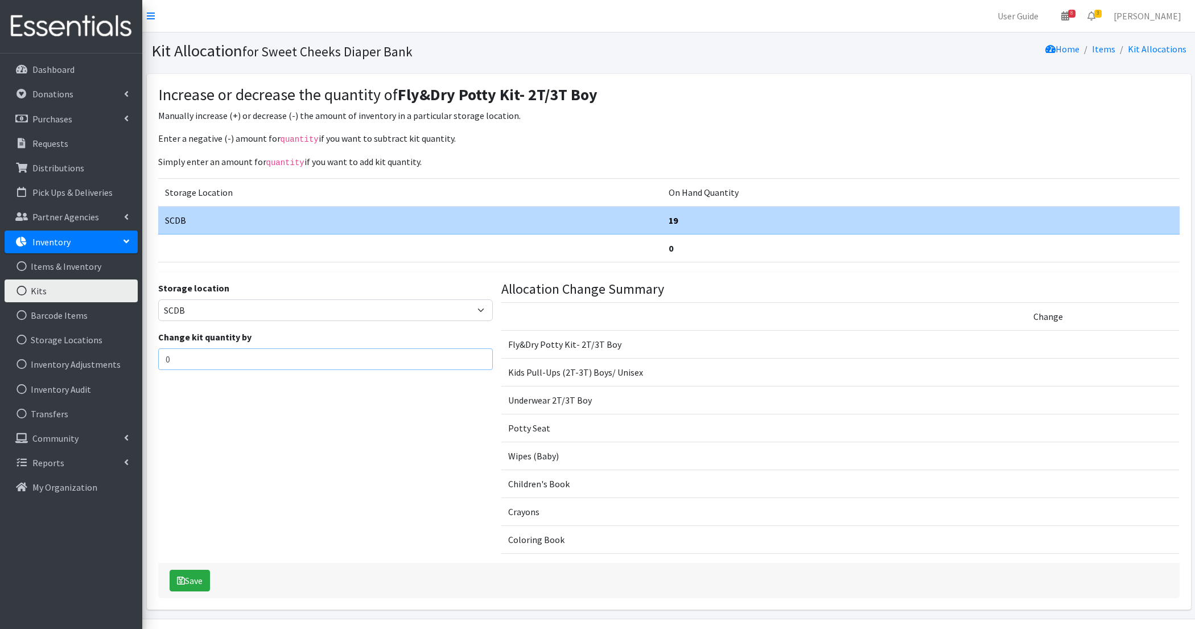
click at [183, 364] on input "0" at bounding box center [325, 359] width 335 height 22
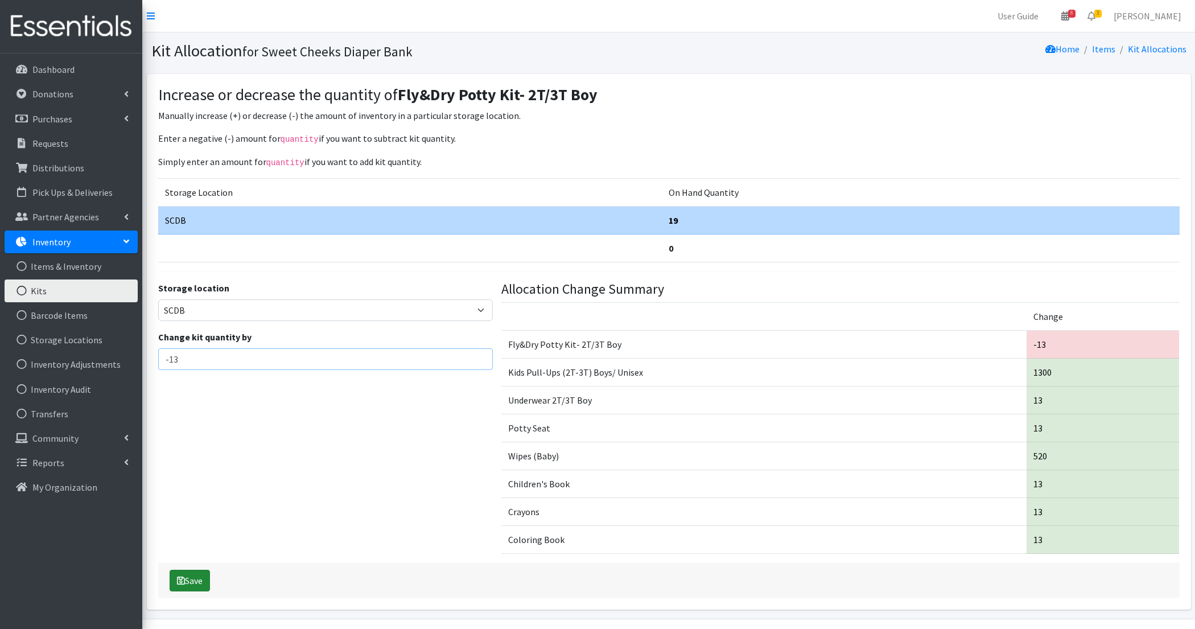
type input "-13"
click at [193, 579] on button "Save" at bounding box center [190, 581] width 40 height 22
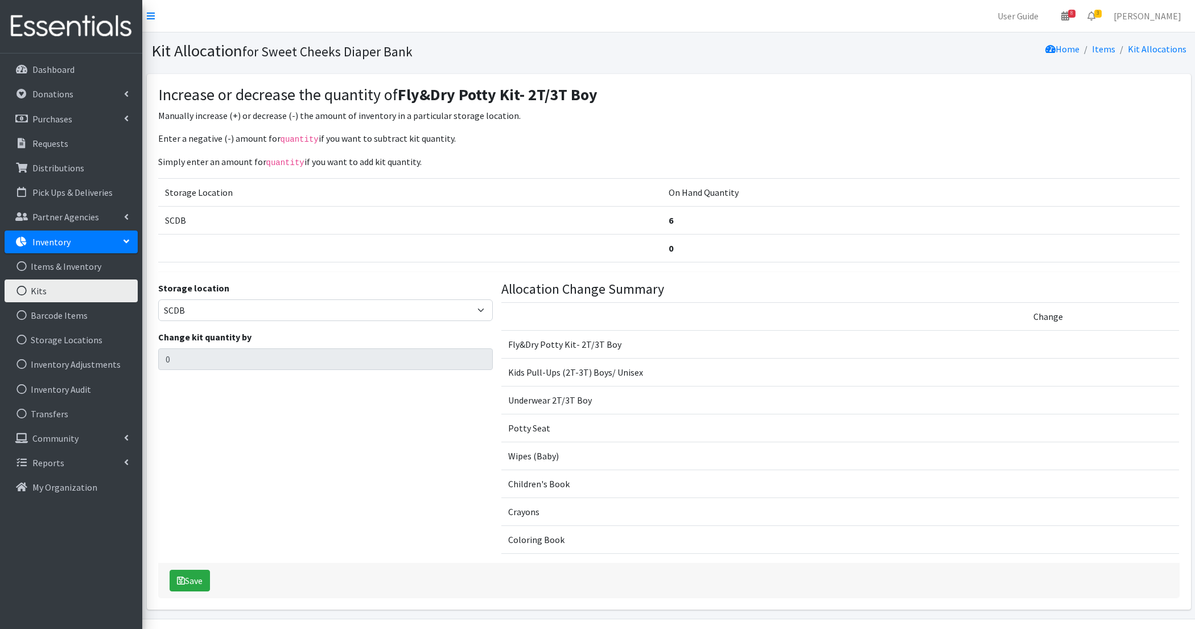
select select "12"
click at [278, 311] on select "SCDB DDDRP Dedicated Inventory" at bounding box center [325, 310] width 335 height 22
select select "12"
click at [158, 299] on select "SCDB DDDRP Dedicated Inventory" at bounding box center [325, 310] width 335 height 22
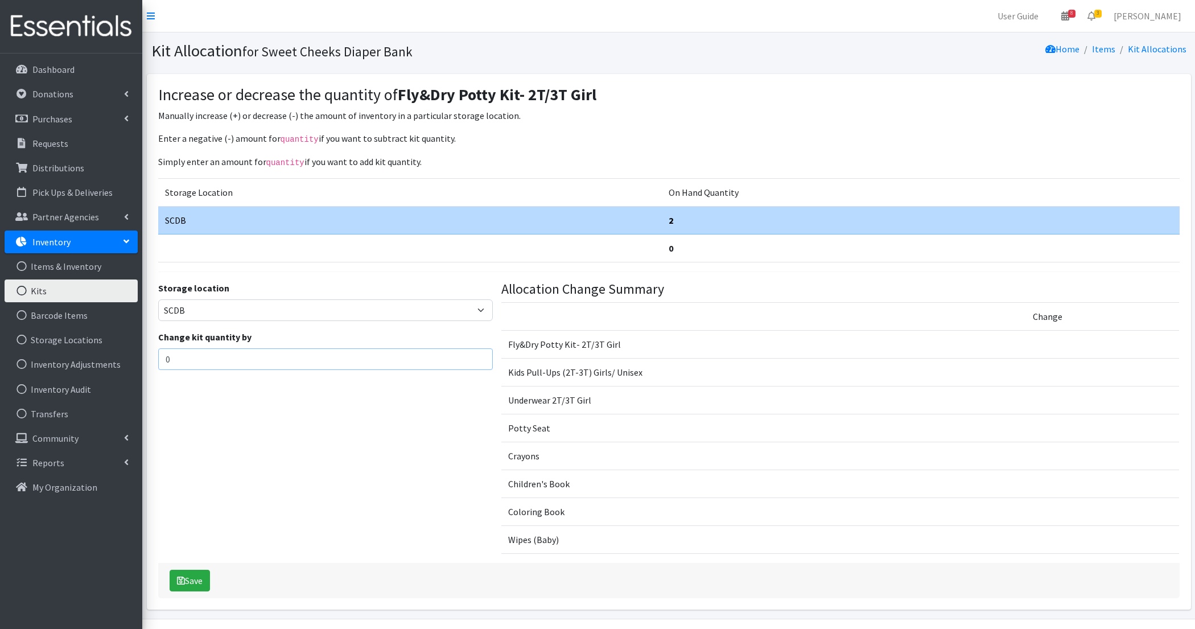
click at [214, 360] on input "0" at bounding box center [325, 359] width 335 height 22
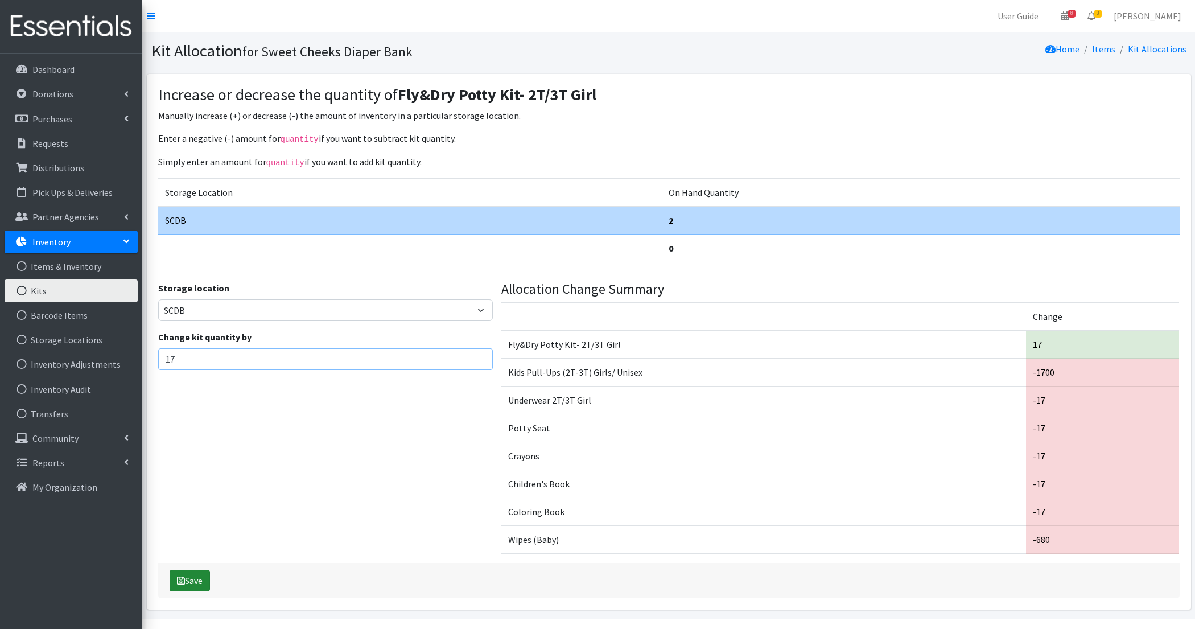
type input "17"
click at [189, 573] on button "Save" at bounding box center [190, 581] width 40 height 22
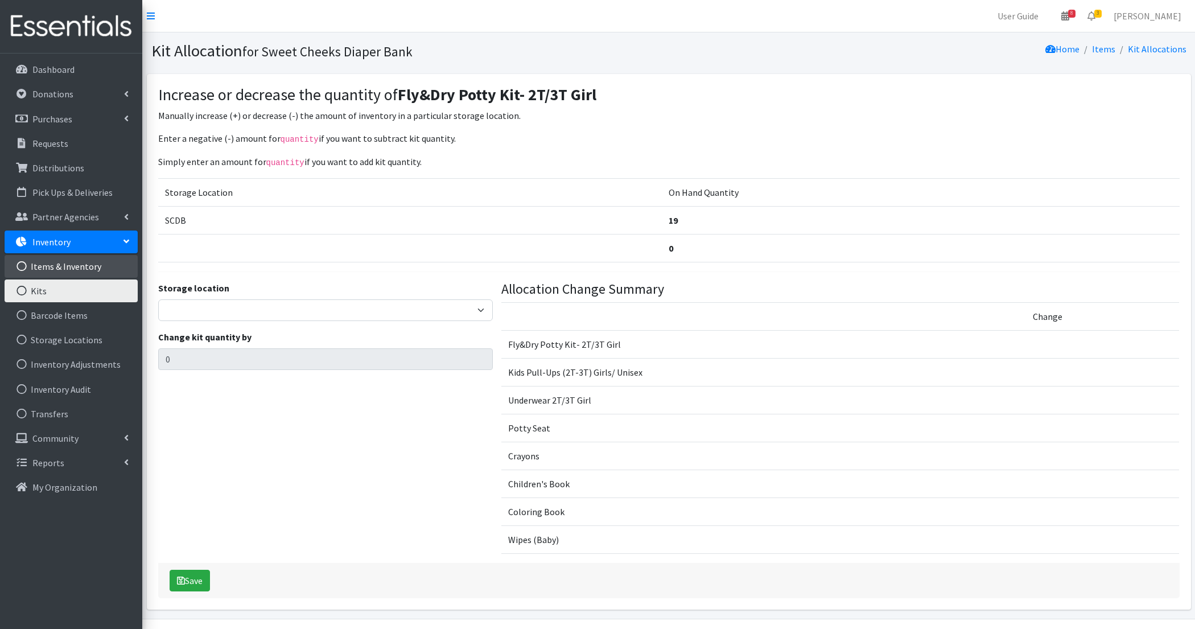
click at [69, 265] on link "Items & Inventory" at bounding box center [71, 266] width 133 height 23
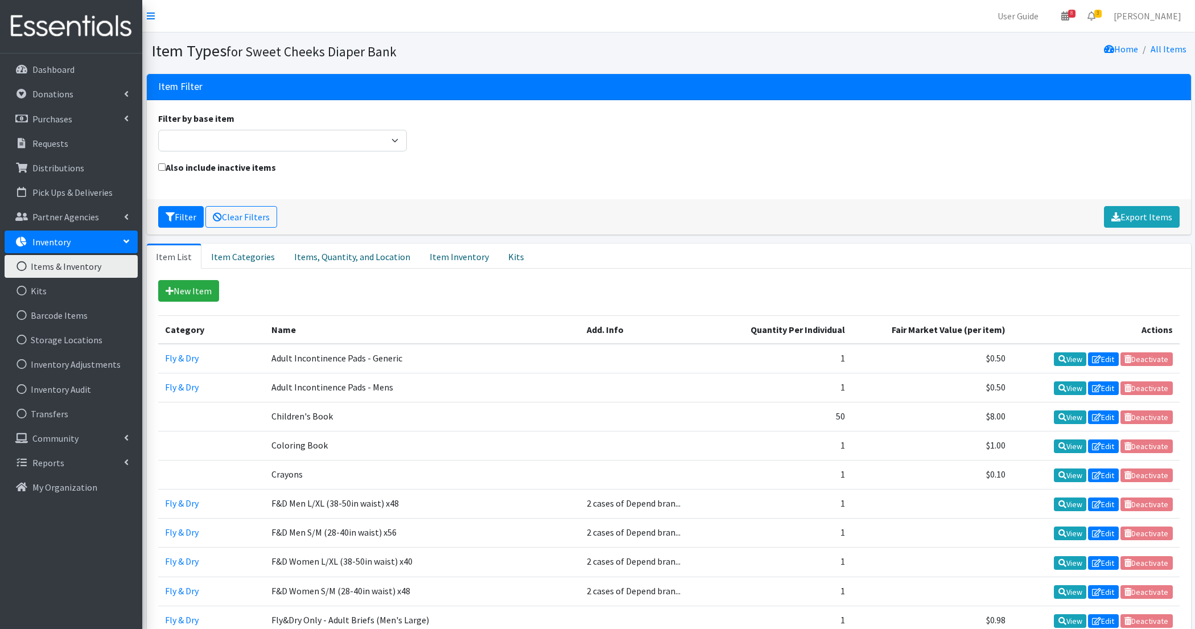
click at [69, 290] on link "Kits" at bounding box center [71, 290] width 133 height 23
